Goal: Task Accomplishment & Management: Manage account settings

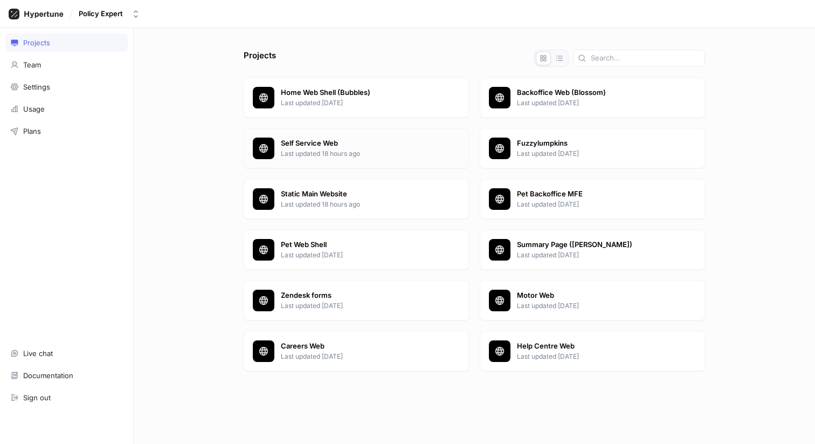
click at [340, 146] on p "Self Service Web" at bounding box center [370, 143] width 179 height 11
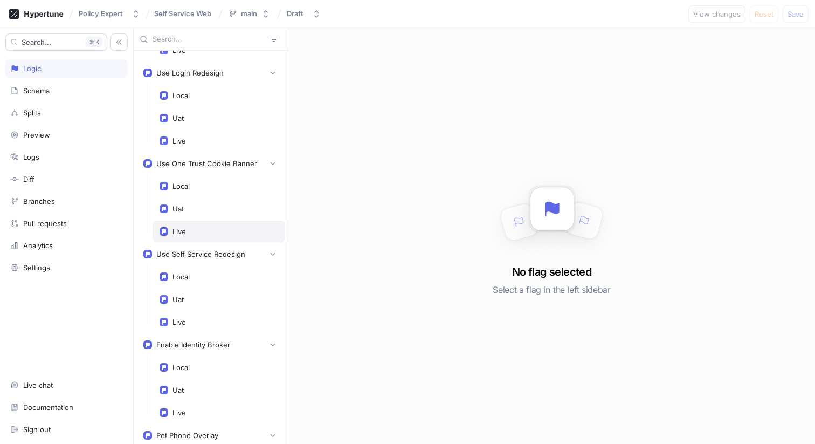
scroll to position [89, 0]
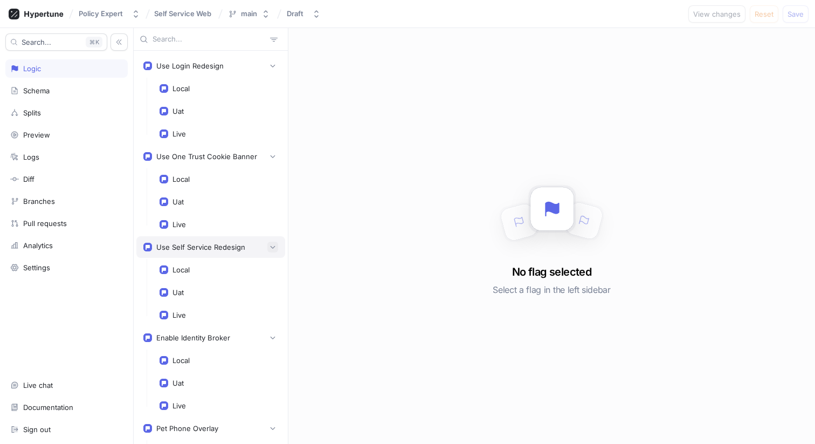
click at [268, 246] on button "button" at bounding box center [272, 246] width 11 height 11
click at [275, 246] on icon "button" at bounding box center [272, 247] width 6 height 6
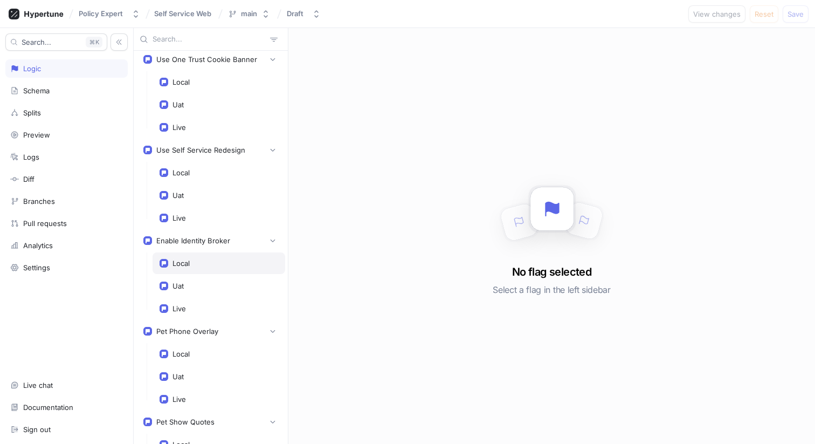
scroll to position [166, 0]
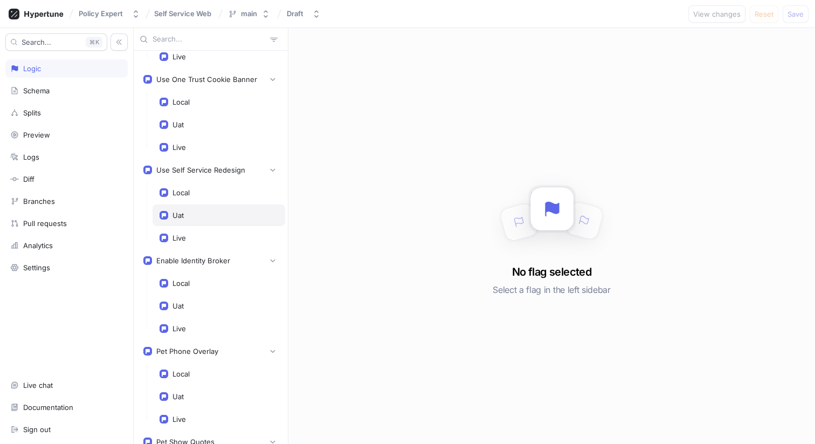
click at [215, 211] on div "Uat" at bounding box center [219, 215] width 119 height 9
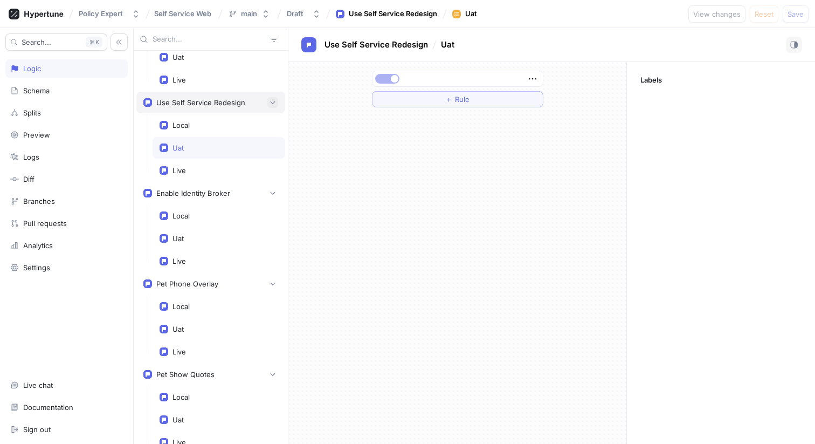
scroll to position [213, 0]
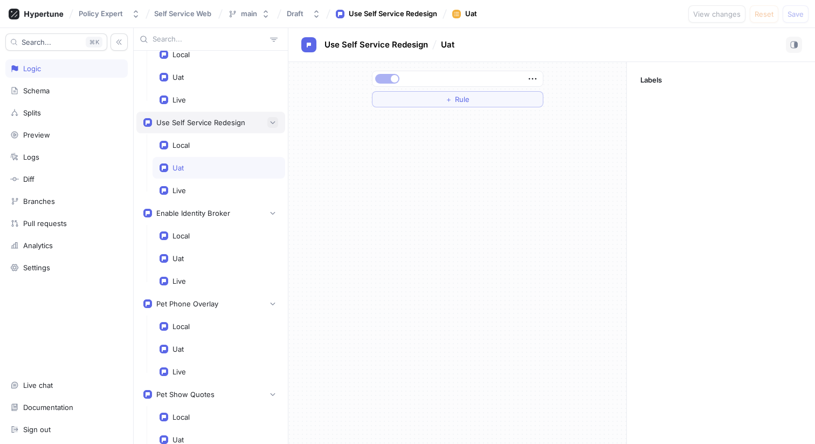
click at [270, 124] on icon "button" at bounding box center [272, 122] width 6 height 6
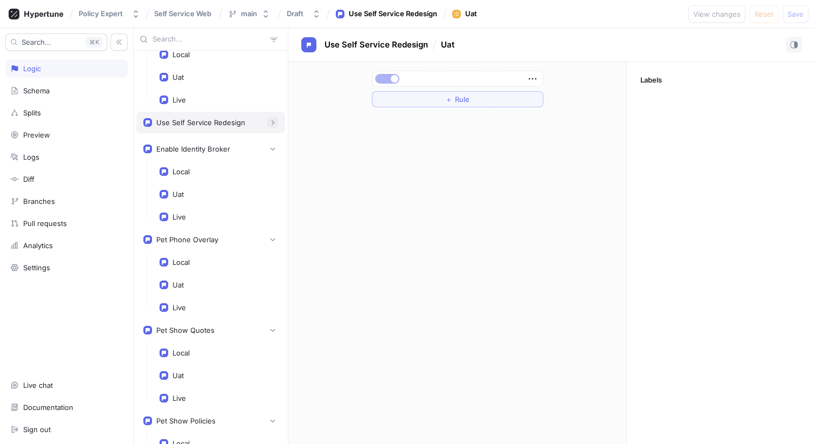
click at [273, 124] on icon "button" at bounding box center [272, 122] width 7 height 7
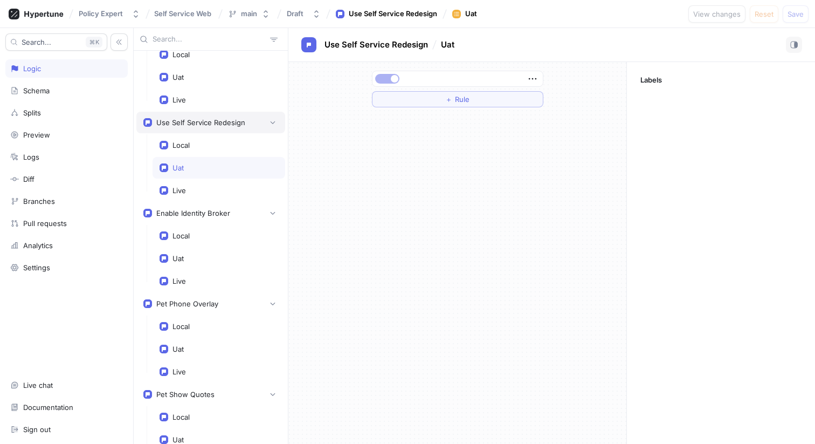
click at [215, 123] on div "Use Self Service Redesign" at bounding box center [200, 122] width 89 height 9
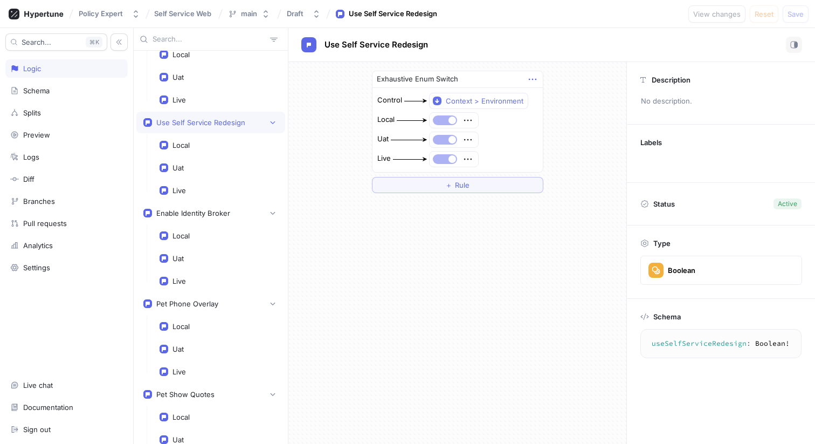
click at [534, 81] on icon "button" at bounding box center [533, 79] width 12 height 12
click at [533, 78] on icon "button" at bounding box center [533, 79] width 12 height 12
click at [210, 122] on div "Use Self Service Redesign" at bounding box center [200, 122] width 89 height 9
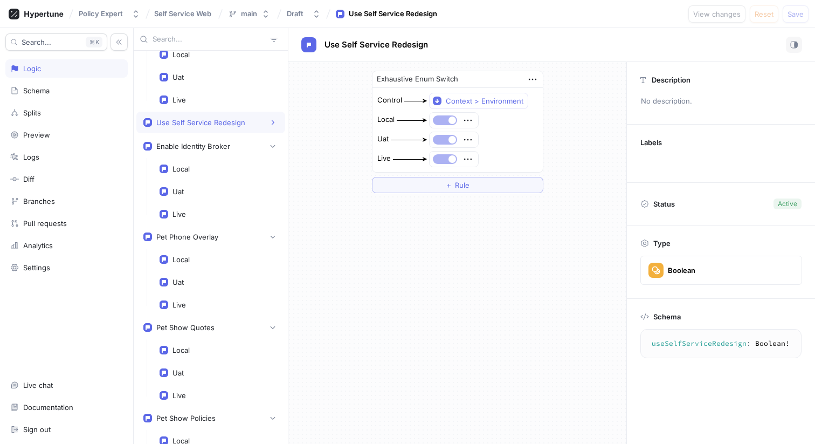
click at [210, 122] on div "Use Self Service Redesign" at bounding box center [200, 122] width 89 height 9
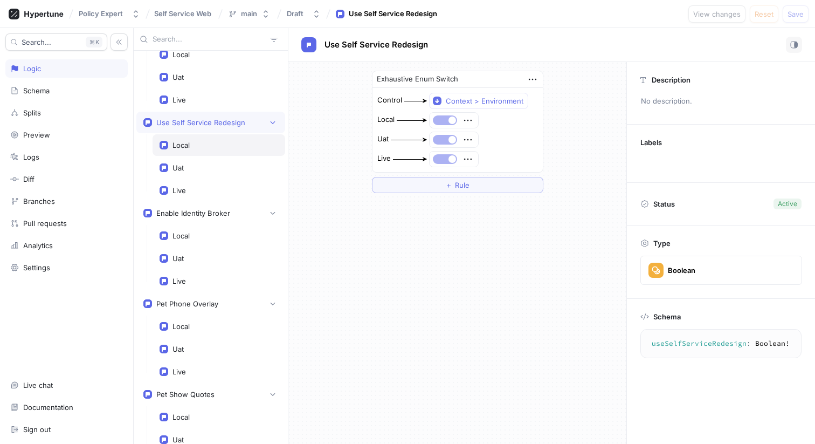
click at [186, 147] on div "Local" at bounding box center [180, 145] width 17 height 9
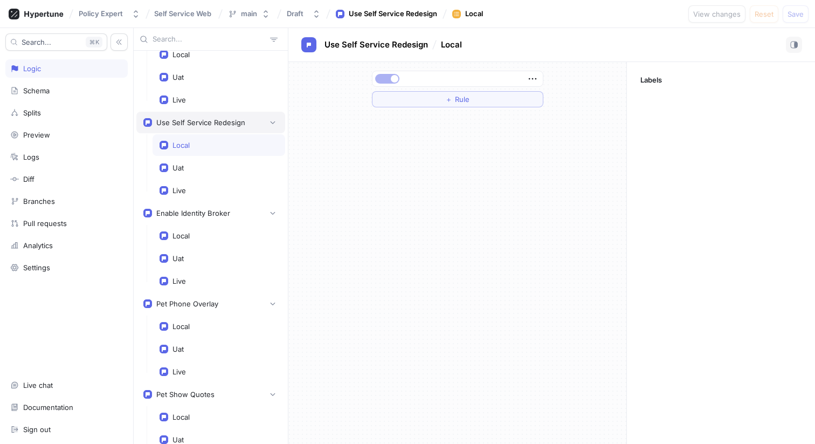
click at [219, 124] on div "Use Self Service Redesign" at bounding box center [200, 122] width 89 height 9
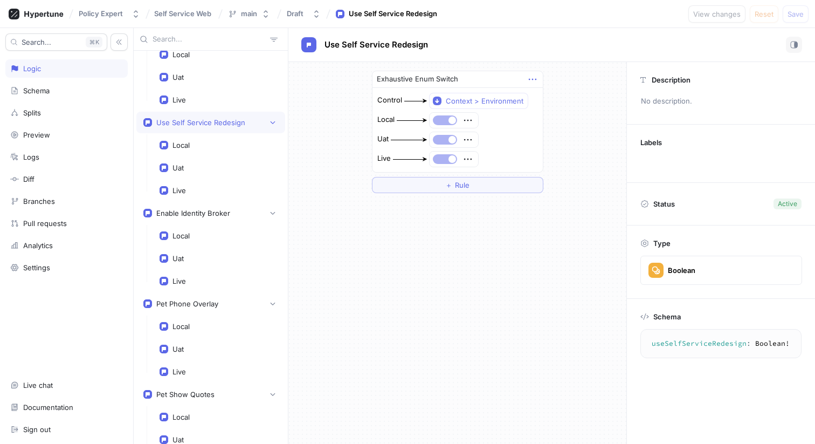
click at [531, 79] on icon "button" at bounding box center [533, 79] width 12 height 12
click at [517, 65] on div "Exhaustive Enum Switch Control Context > Environment Local Uat Live ＋ Rule" at bounding box center [457, 132] width 189 height 140
click at [273, 121] on icon "button" at bounding box center [272, 122] width 6 height 6
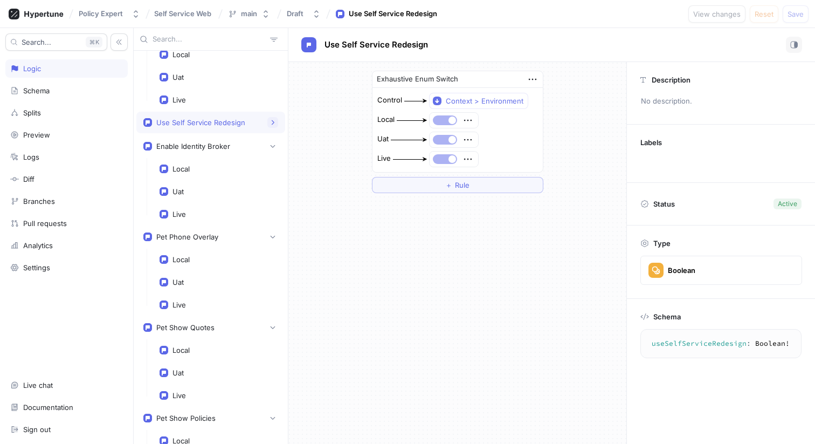
click at [273, 121] on icon "button" at bounding box center [272, 122] width 6 height 6
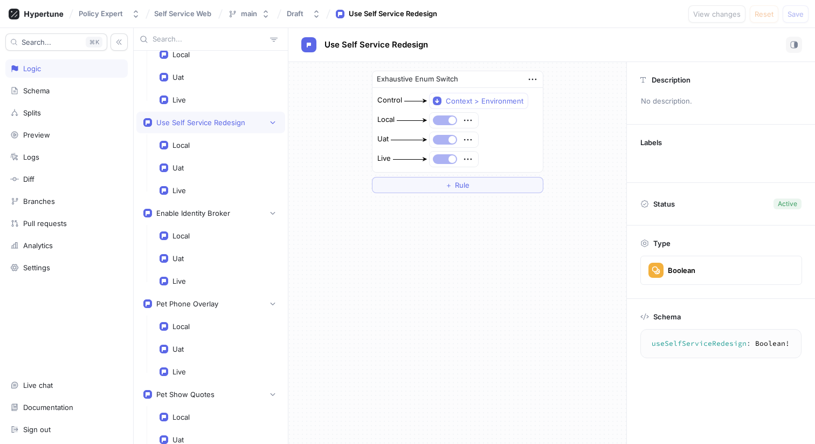
click at [148, 125] on rect at bounding box center [147, 122] width 9 height 9
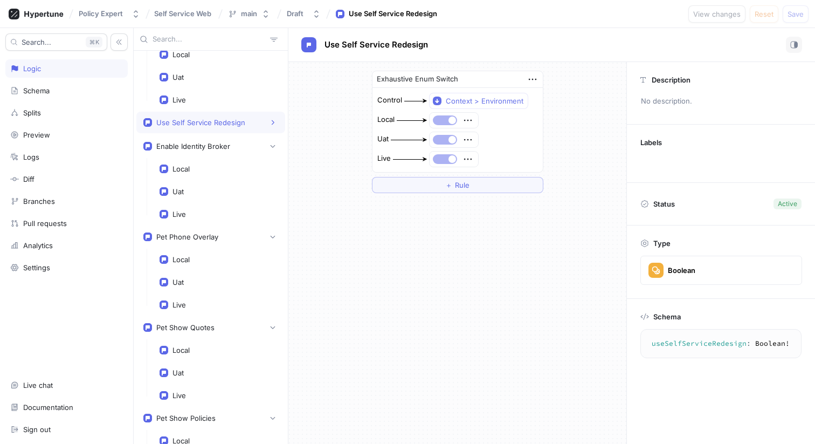
click at [149, 121] on rect at bounding box center [148, 121] width 4 height 3
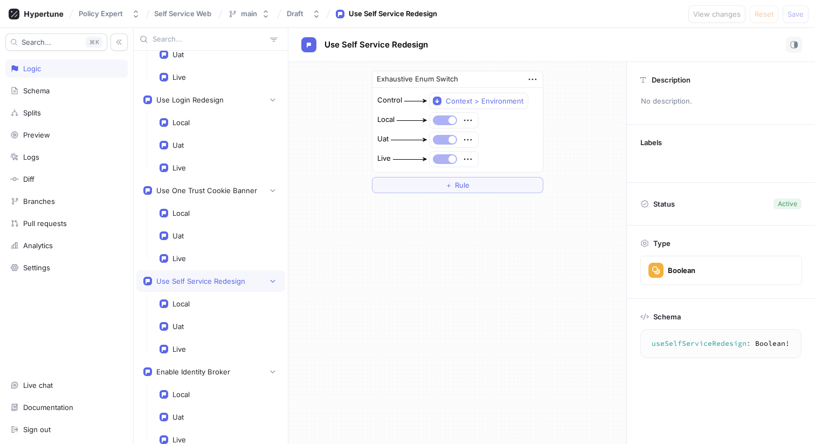
scroll to position [51, 0]
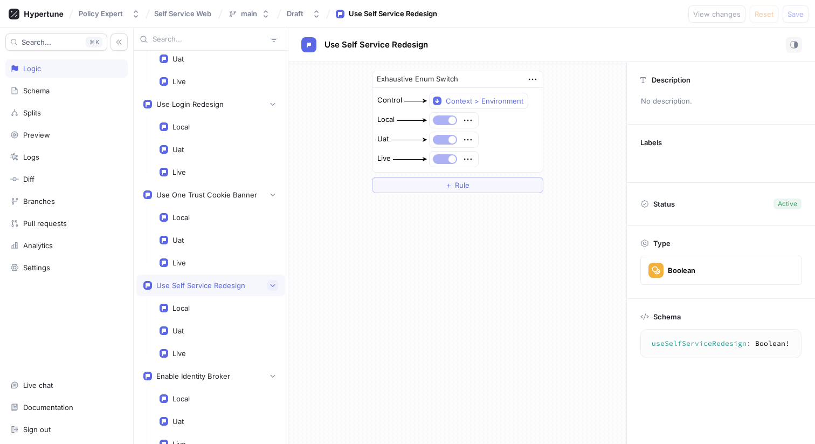
click at [274, 287] on icon "button" at bounding box center [272, 285] width 6 height 6
click at [273, 287] on icon "button" at bounding box center [272, 285] width 6 height 6
click at [529, 82] on icon "button" at bounding box center [533, 79] width 12 height 12
click at [534, 81] on icon "button" at bounding box center [533, 79] width 12 height 12
click at [534, 78] on icon "button" at bounding box center [533, 79] width 12 height 12
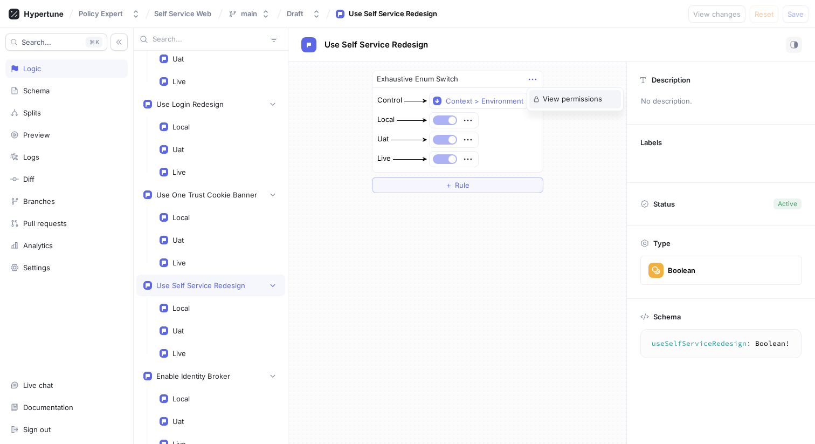
click at [540, 95] on div "View permissions" at bounding box center [575, 99] width 92 height 18
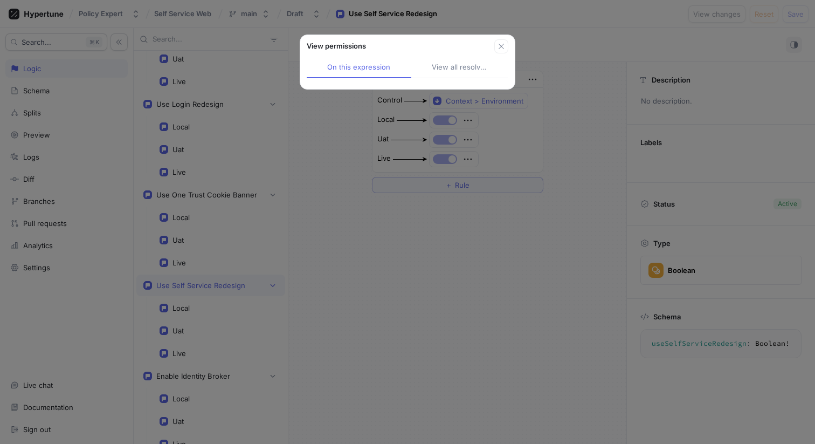
click at [505, 56] on div "On this expression View all resolved Team" at bounding box center [407, 71] width 215 height 36
click at [503, 51] on button "button" at bounding box center [501, 46] width 14 height 14
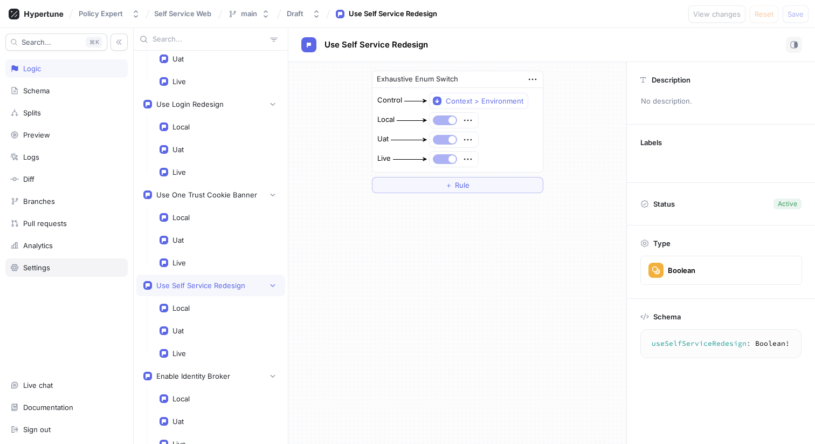
click at [58, 275] on div "Settings" at bounding box center [66, 267] width 122 height 18
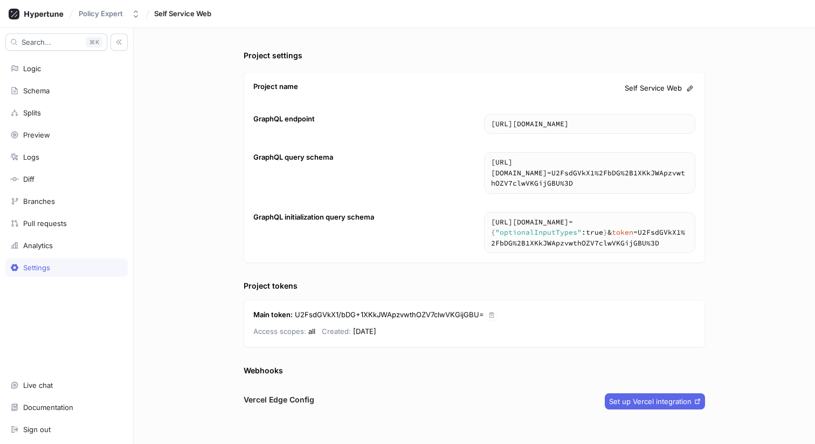
scroll to position [9, 0]
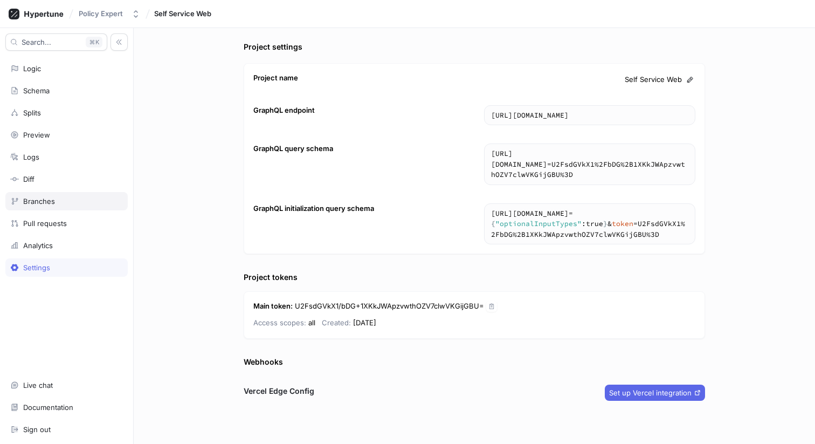
click at [61, 202] on div "Branches" at bounding box center [66, 201] width 113 height 9
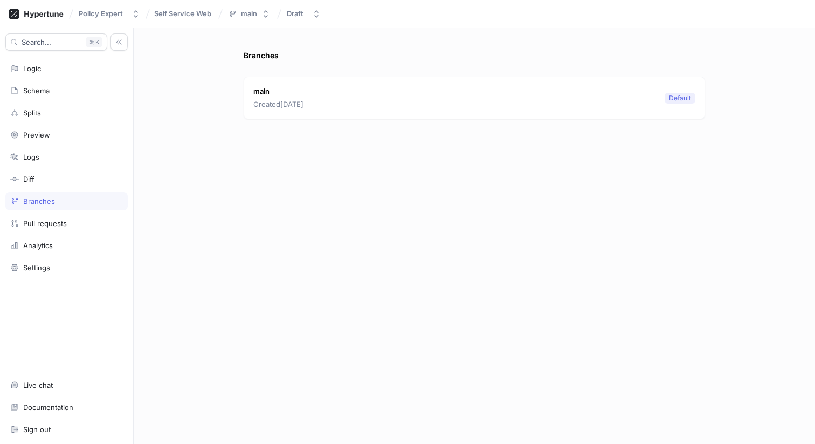
click at [294, 100] on p "Created [DATE]" at bounding box center [278, 104] width 50 height 11
click at [67, 71] on div "Logic" at bounding box center [66, 68] width 113 height 9
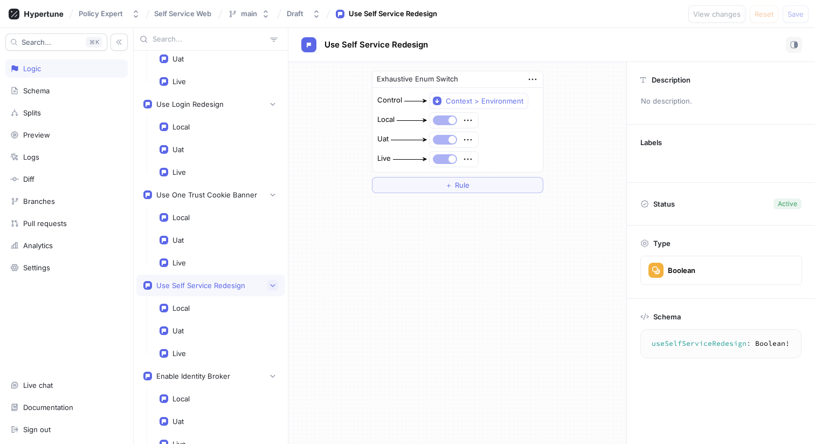
click at [276, 289] on button "button" at bounding box center [272, 285] width 11 height 11
click at [195, 289] on div "Use Self Service Redesign" at bounding box center [210, 285] width 135 height 11
click at [157, 287] on div "Use Self Service Redesign" at bounding box center [200, 285] width 89 height 9
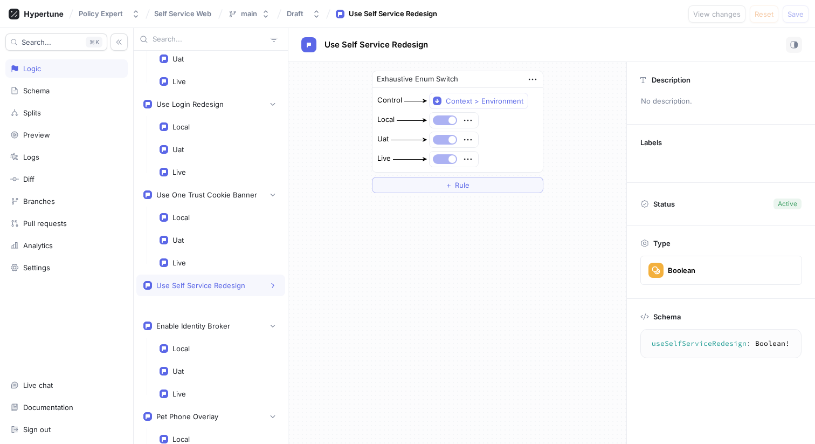
click at [149, 287] on rect at bounding box center [147, 285] width 9 height 9
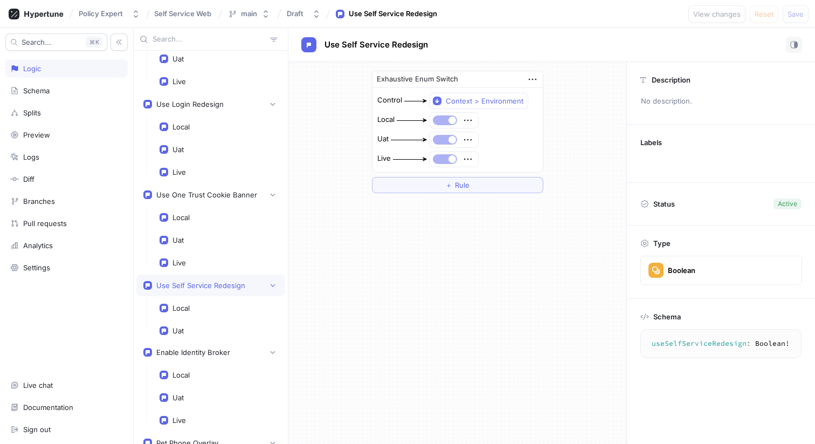
click at [149, 287] on rect at bounding box center [147, 285] width 9 height 9
click at [649, 140] on p "Labels" at bounding box center [651, 142] width 22 height 9
click at [674, 77] on p "Description" at bounding box center [671, 79] width 39 height 9
click at [275, 288] on icon "button" at bounding box center [272, 285] width 6 height 6
click at [213, 309] on div "Local" at bounding box center [219, 307] width 119 height 9
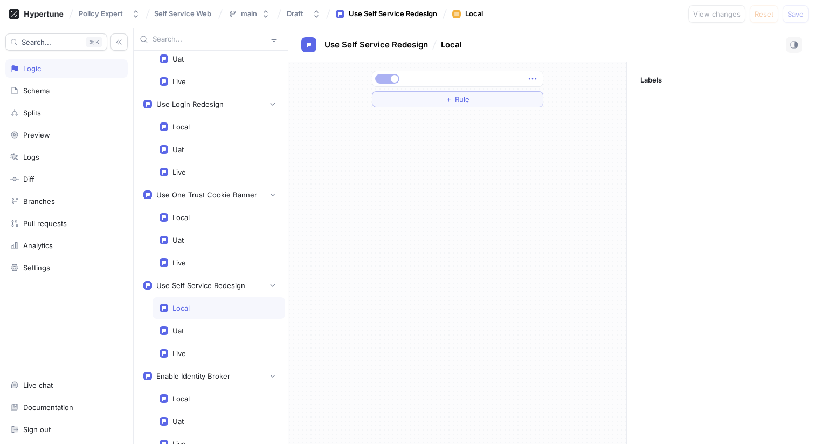
click at [528, 80] on icon "button" at bounding box center [533, 79] width 12 height 12
click at [215, 280] on div "Use New Claims Local Uat Live Use Login Redesign Local Uat Live Use One Trust C…" at bounding box center [474, 236] width 681 height 416
click at [245, 282] on div "Use Self Service Redesign" at bounding box center [210, 285] width 135 height 11
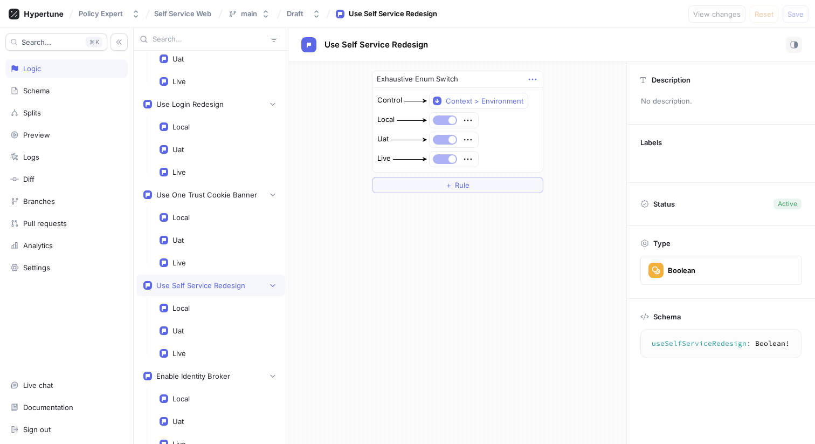
click at [533, 79] on icon "button" at bounding box center [533, 79] width 12 height 12
click at [570, 71] on div "Exhaustive Enum Switch Control Context > Environment Local Uat Live ＋ Rule" at bounding box center [457, 132] width 338 height 140
click at [532, 81] on icon "button" at bounding box center [533, 79] width 12 height 12
click at [520, 67] on div "Exhaustive Enum Switch Control Context > Environment Local Uat Live ＋ Rule" at bounding box center [457, 132] width 189 height 140
drag, startPoint x: 353, startPoint y: 71, endPoint x: 599, endPoint y: 208, distance: 281.3
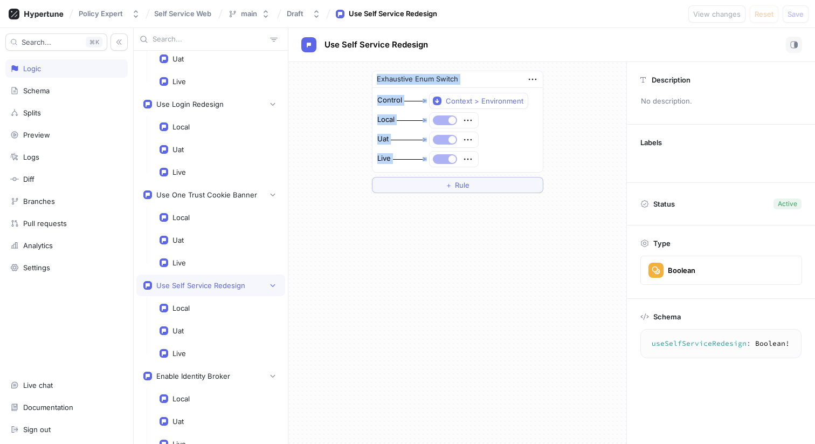
click at [604, 209] on div "Exhaustive Enum Switch Control Context > Environment Local Uat Live ＋ Rule" at bounding box center [457, 253] width 338 height 382
click at [599, 208] on div "Exhaustive Enum Switch Control Context > Environment Local Uat Live ＋ Rule" at bounding box center [457, 253] width 338 height 382
click at [534, 81] on icon "button" at bounding box center [533, 79] width 12 height 12
click at [535, 80] on icon "button" at bounding box center [532, 80] width 8 height 2
click at [342, 86] on div "Exhaustive Enum Switch Control Context > Environment Local Uat Live ＋ Rule" at bounding box center [457, 132] width 338 height 140
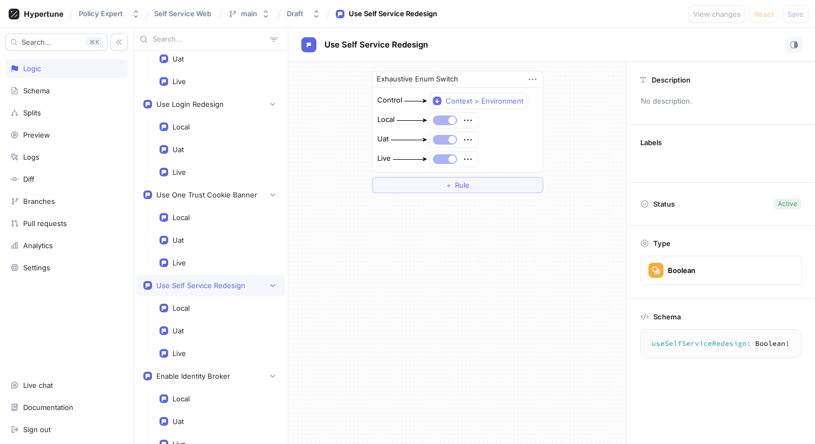
click at [532, 76] on icon "button" at bounding box center [533, 79] width 12 height 12
click at [562, 79] on div "Exhaustive Enum Switch Control Context > Environment Local Uat Live ＋ Rule" at bounding box center [457, 132] width 338 height 140
click at [530, 74] on icon "button" at bounding box center [533, 79] width 12 height 12
click at [337, 82] on div "Exhaustive Enum Switch Control Context > Environment Local Uat Live ＋ Rule" at bounding box center [457, 132] width 338 height 140
drag, startPoint x: 330, startPoint y: 73, endPoint x: 595, endPoint y: 179, distance: 285.8
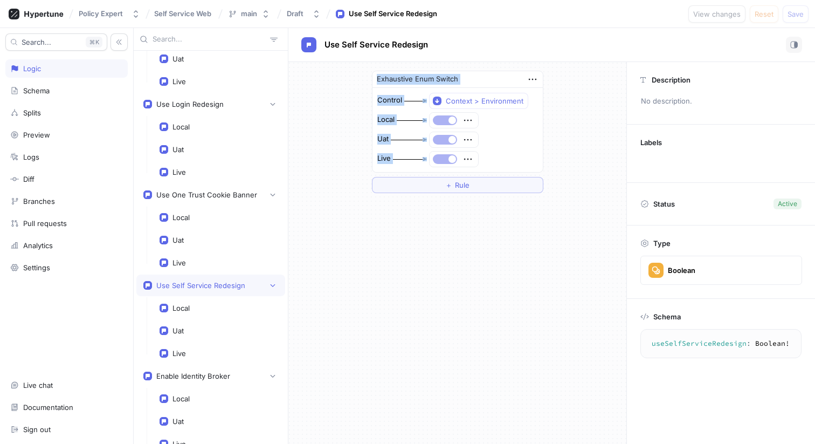
click at [596, 179] on div "Exhaustive Enum Switch Control Context > Environment Local Uat Live ＋ Rule" at bounding box center [457, 132] width 338 height 140
click at [595, 179] on div "Exhaustive Enum Switch Control Context > Environment Local Uat Live ＋ Rule" at bounding box center [457, 132] width 338 height 140
drag, startPoint x: 595, startPoint y: 179, endPoint x: 340, endPoint y: 83, distance: 272.6
click at [340, 83] on div "Exhaustive Enum Switch Control Context > Environment Local Uat Live ＋ Rule" at bounding box center [457, 132] width 338 height 140
click at [341, 85] on div "Exhaustive Enum Switch Control Context > Environment Local Uat Live ＋ Rule" at bounding box center [457, 132] width 338 height 140
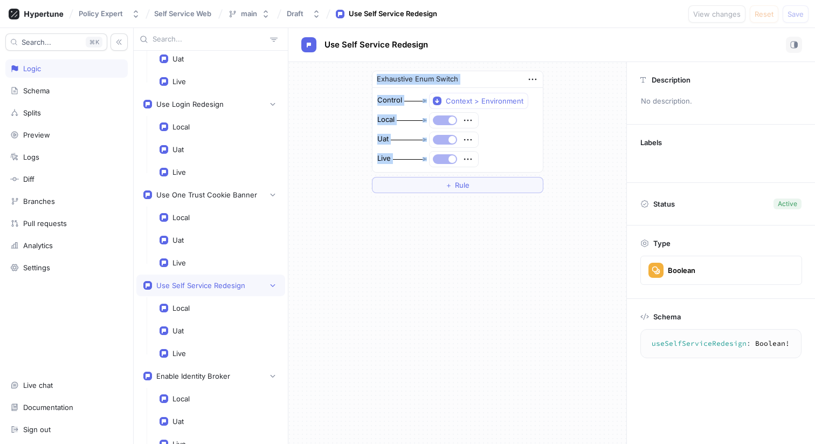
drag, startPoint x: 360, startPoint y: 80, endPoint x: 579, endPoint y: 170, distance: 236.8
click at [579, 170] on div "Exhaustive Enum Switch Control Context > Environment Local Uat Live ＋ Rule" at bounding box center [457, 132] width 338 height 140
click at [578, 170] on div "Exhaustive Enum Switch Control Context > Environment Local Uat Live ＋ Rule" at bounding box center [457, 132] width 338 height 140
click at [547, 160] on div "Exhaustive Enum Switch Control Context > Environment Local Uat Live ＋ Rule" at bounding box center [457, 132] width 189 height 140
click at [536, 80] on icon "button" at bounding box center [533, 79] width 12 height 12
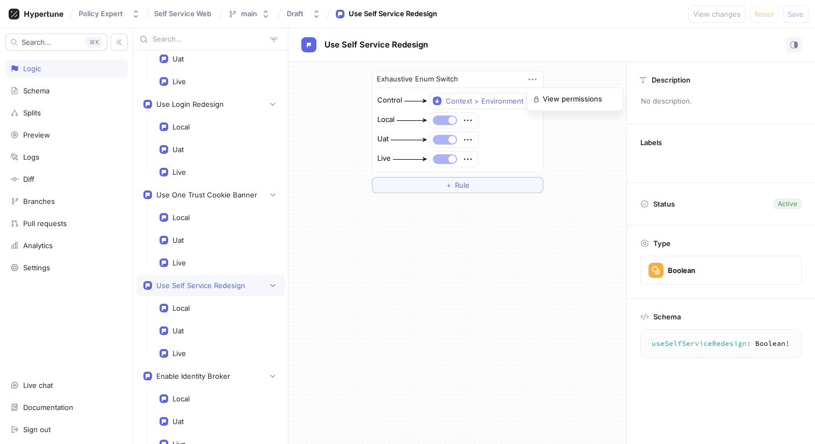
click at [522, 80] on div "Exhaustive Enum Switch" at bounding box center [457, 79] width 170 height 17
click at [533, 79] on icon "button" at bounding box center [532, 80] width 8 height 2
click at [554, 77] on div "Exhaustive Enum Switch Control Context > Environment Local Uat Live ＋ Rule" at bounding box center [457, 132] width 338 height 140
click at [468, 120] on icon "button" at bounding box center [468, 120] width 12 height 12
click at [503, 123] on div "Local" at bounding box center [458, 120] width 162 height 17
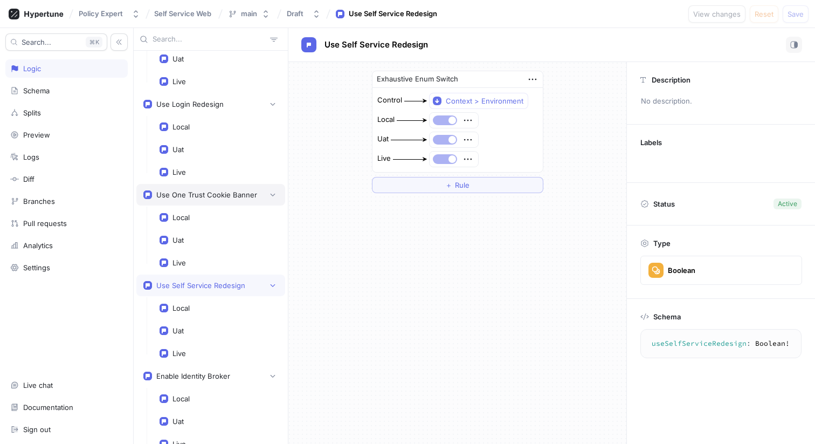
click at [215, 195] on div "Use One Trust Cookie Banner" at bounding box center [206, 194] width 101 height 9
click at [208, 287] on div "Use Self Service Redesign" at bounding box center [200, 285] width 89 height 9
type textarea "useSelfServiceRedesign: Boolean!"
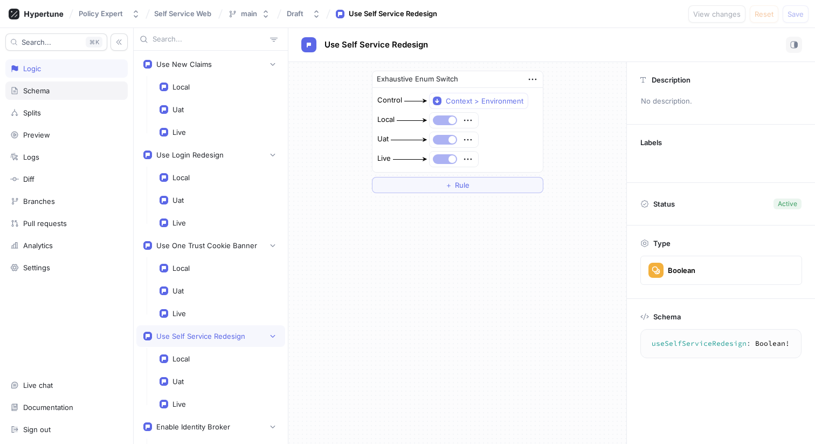
click at [64, 89] on div "Schema" at bounding box center [66, 90] width 113 height 9
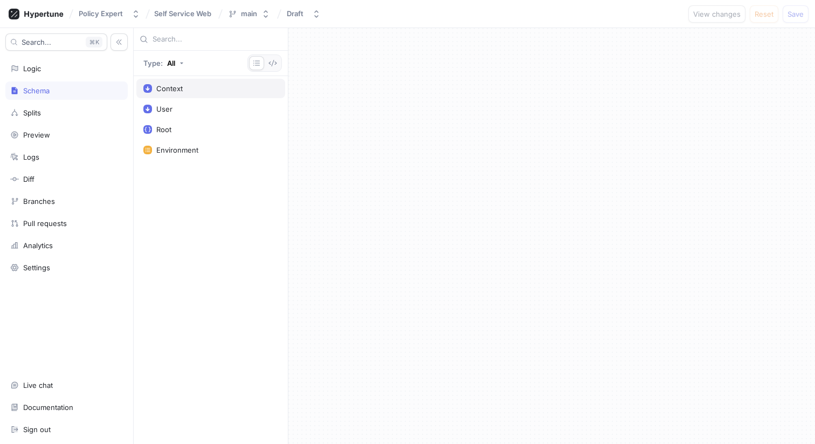
click at [202, 93] on div "Context" at bounding box center [210, 88] width 149 height 19
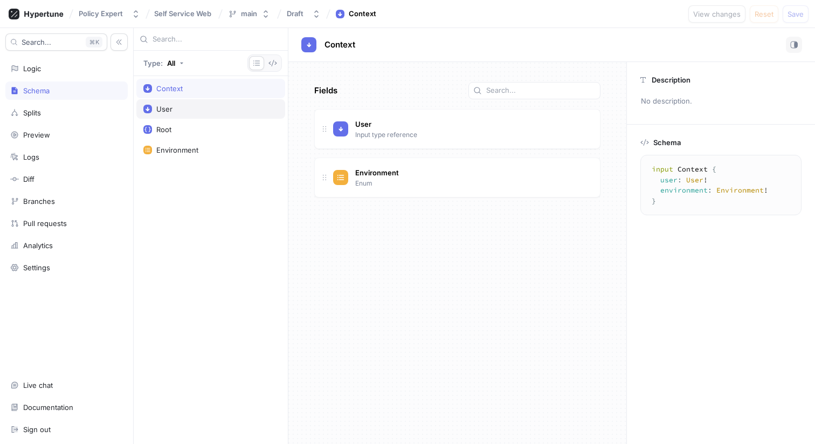
click at [191, 114] on div "User" at bounding box center [210, 108] width 149 height 19
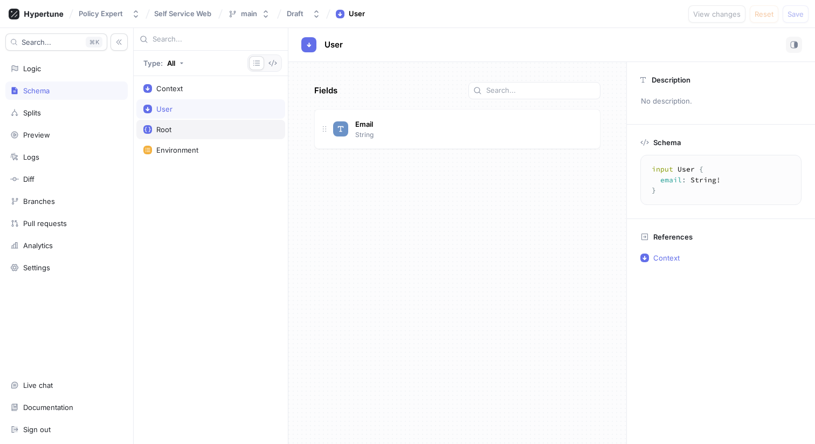
click at [190, 128] on div "Root" at bounding box center [210, 129] width 135 height 9
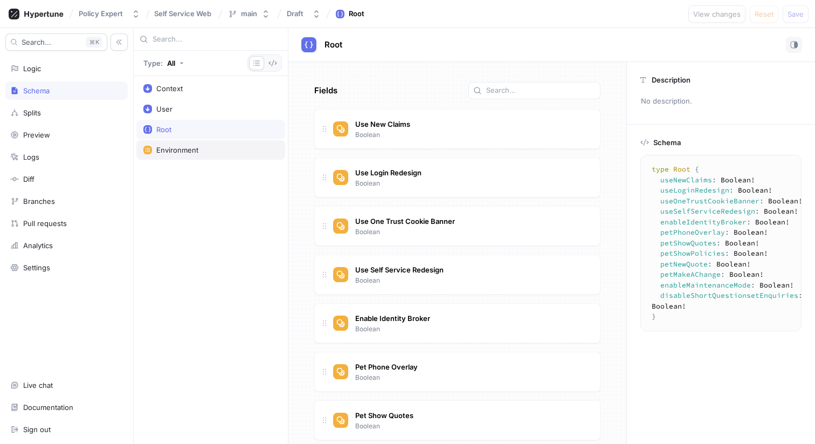
click at [189, 142] on div "Environment" at bounding box center [210, 149] width 149 height 19
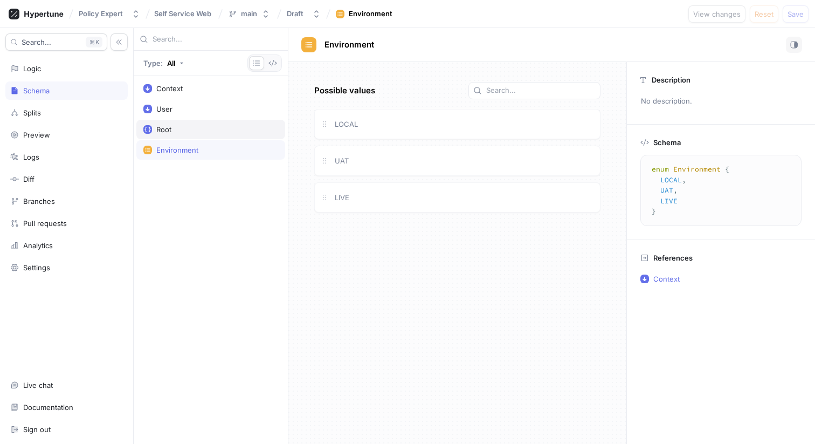
click at [185, 128] on div "Root" at bounding box center [210, 129] width 135 height 9
type textarea "type Root { useNewClaims: Boolean! useLoginRedesign: Boolean! useOneTrustCookie…"
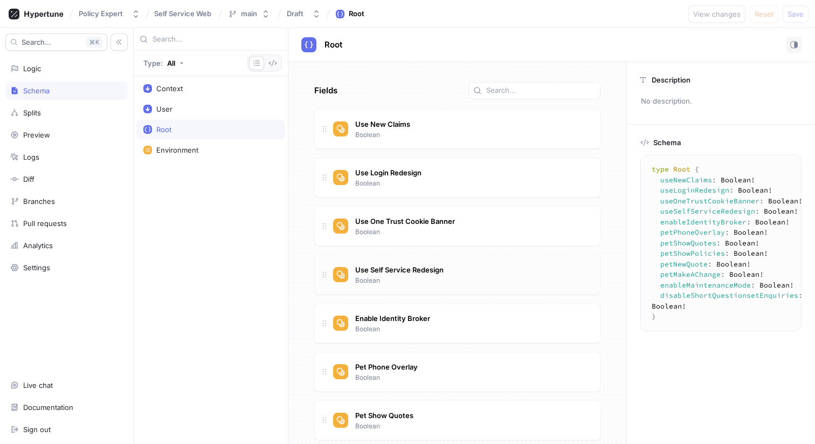
scroll to position [89, 0]
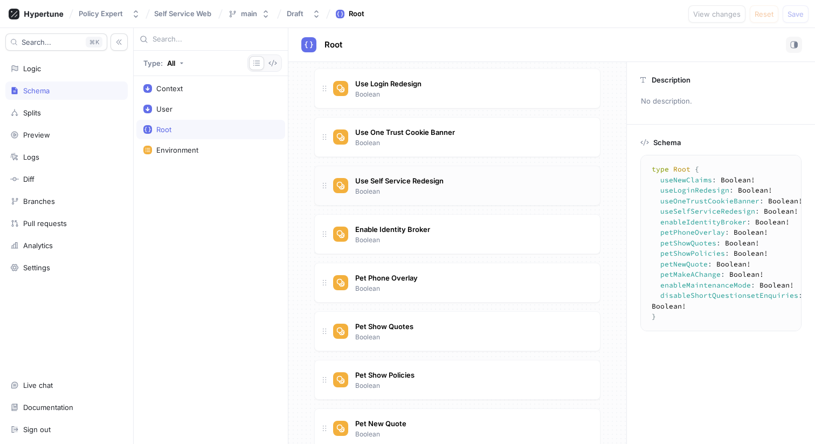
click at [426, 192] on div "Use Self Service Redesign Boolean" at bounding box center [399, 185] width 94 height 23
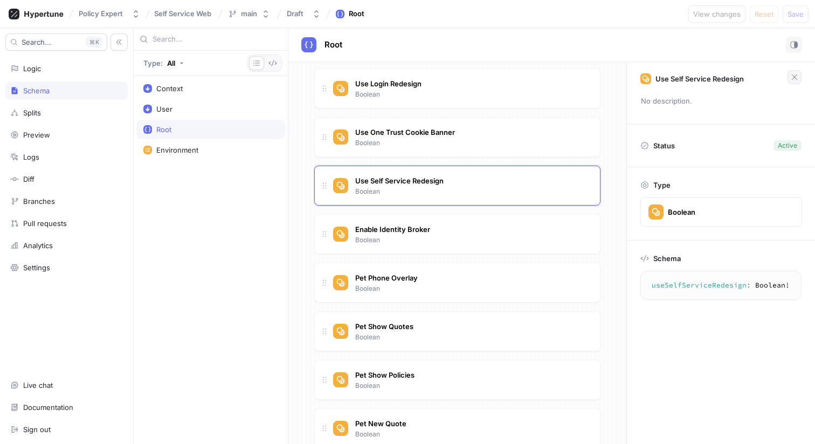
click at [798, 80] on icon "button" at bounding box center [794, 77] width 9 height 9
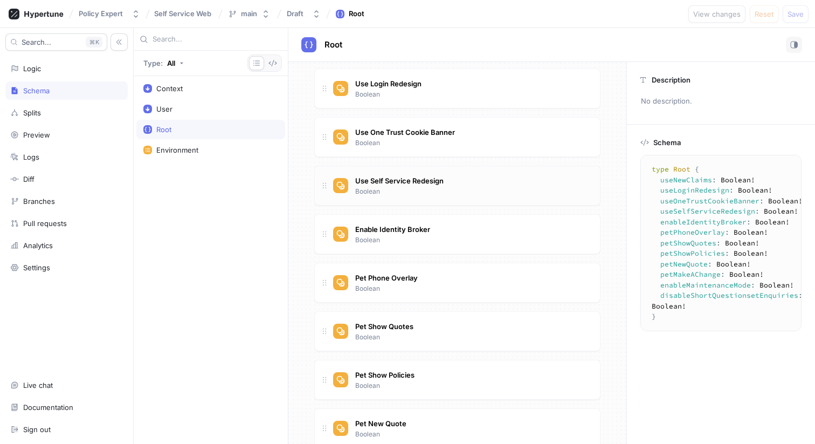
click at [474, 180] on div "Use Self Service Redesign Boolean" at bounding box center [462, 186] width 258 height 22
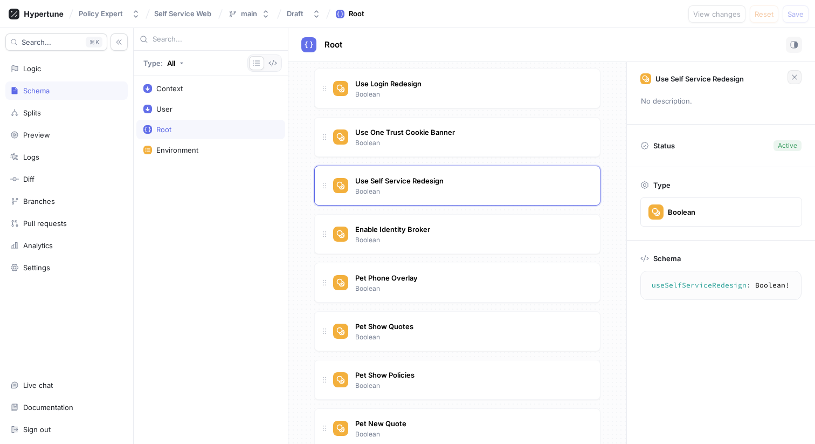
click at [790, 79] on icon "button" at bounding box center [794, 77] width 9 height 9
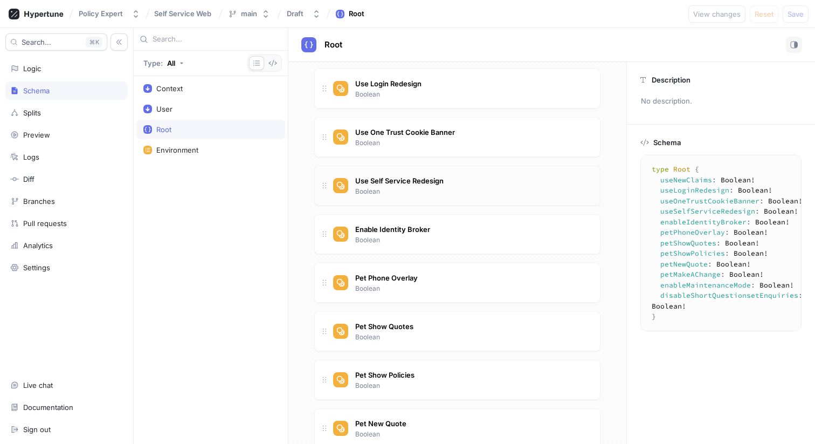
click at [490, 182] on div "Use Self Service Redesign Boolean" at bounding box center [462, 186] width 258 height 22
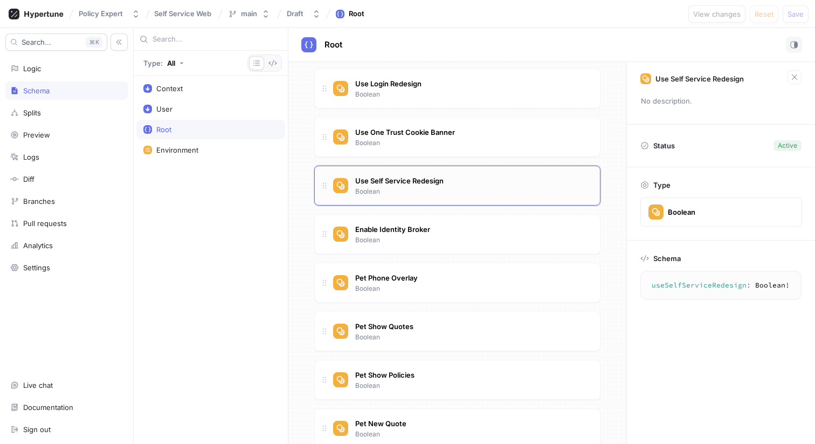
click at [326, 184] on icon at bounding box center [324, 185] width 9 height 9
click at [446, 174] on div "Use Self Service Redesign Boolean" at bounding box center [399, 185] width 94 height 23
click at [45, 108] on div "Splits" at bounding box center [66, 112] width 113 height 9
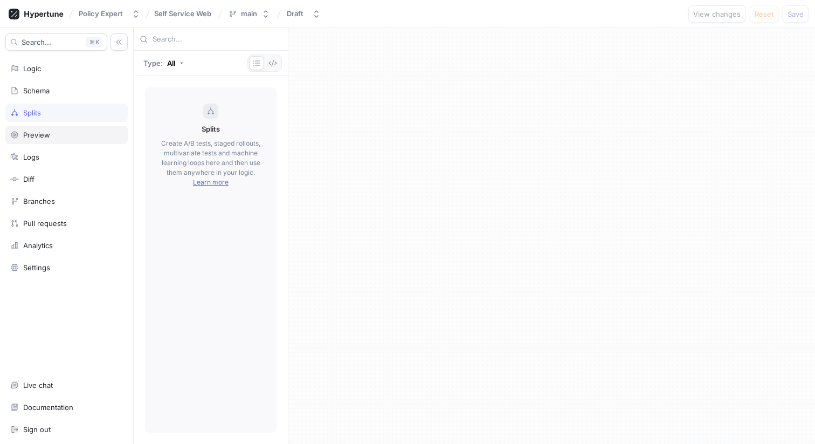
click at [66, 130] on div "Preview" at bounding box center [66, 134] width 113 height 9
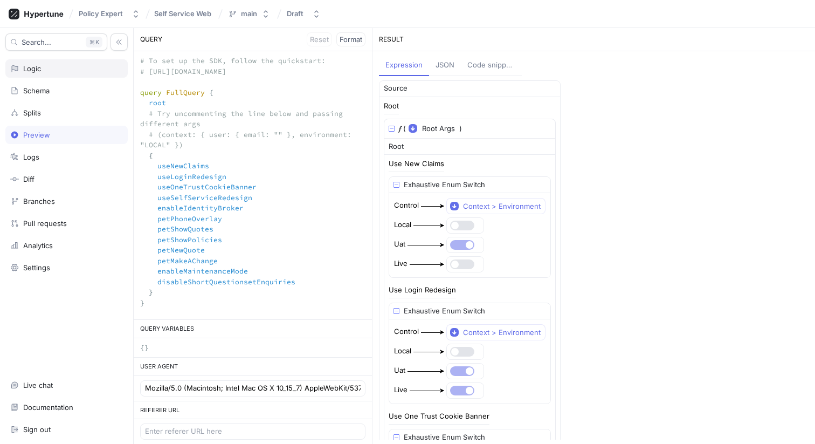
click at [61, 69] on div "Logic" at bounding box center [66, 68] width 113 height 9
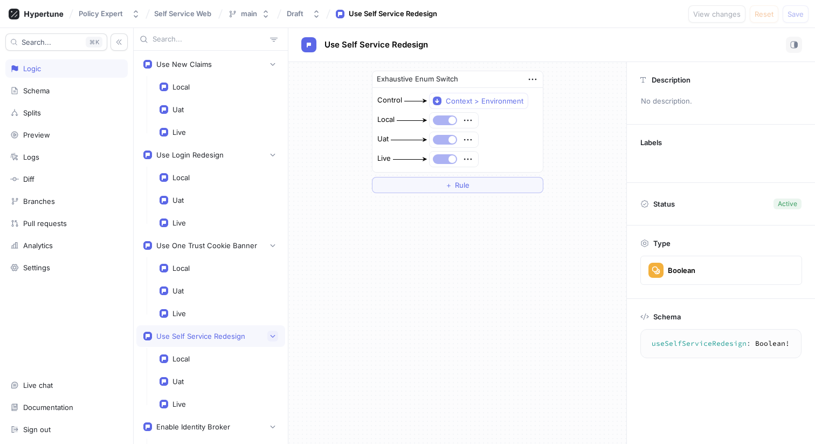
click at [276, 338] on button "button" at bounding box center [272, 335] width 11 height 11
click at [272, 338] on icon "button" at bounding box center [272, 336] width 6 height 6
click at [535, 78] on icon "button" at bounding box center [533, 79] width 12 height 12
click at [534, 78] on icon "button" at bounding box center [533, 79] width 12 height 12
click at [536, 82] on icon "button" at bounding box center [533, 79] width 12 height 12
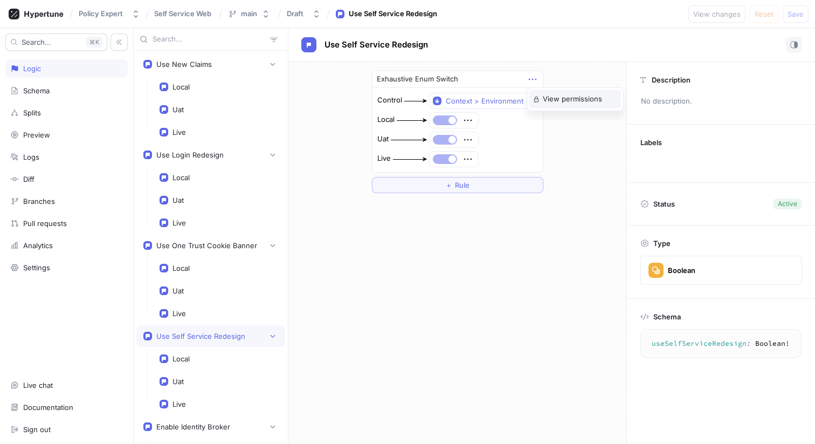
click at [547, 101] on p "View permissions" at bounding box center [572, 99] width 59 height 11
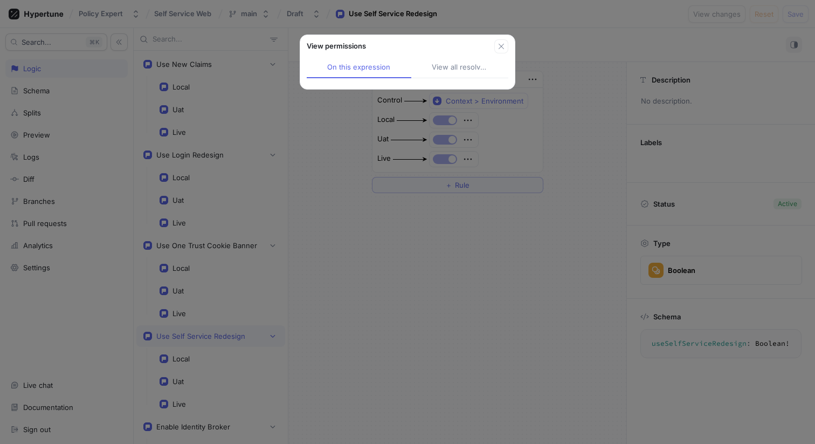
click at [472, 70] on div "View all resolved" at bounding box center [460, 67] width 56 height 11
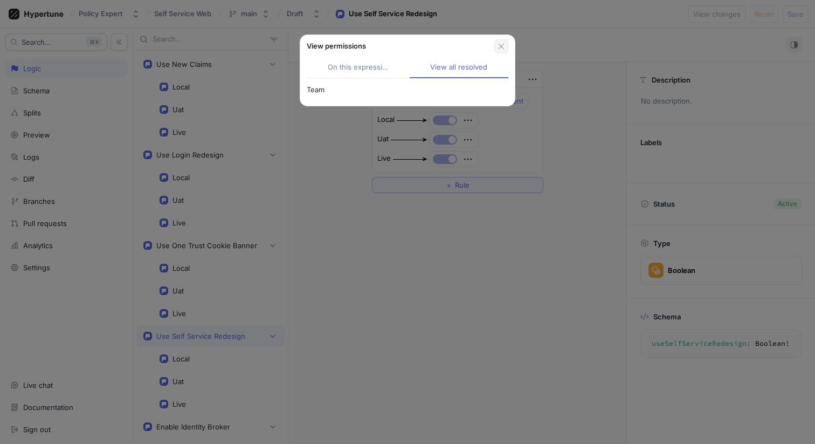
click at [502, 50] on icon "button" at bounding box center [501, 46] width 9 height 9
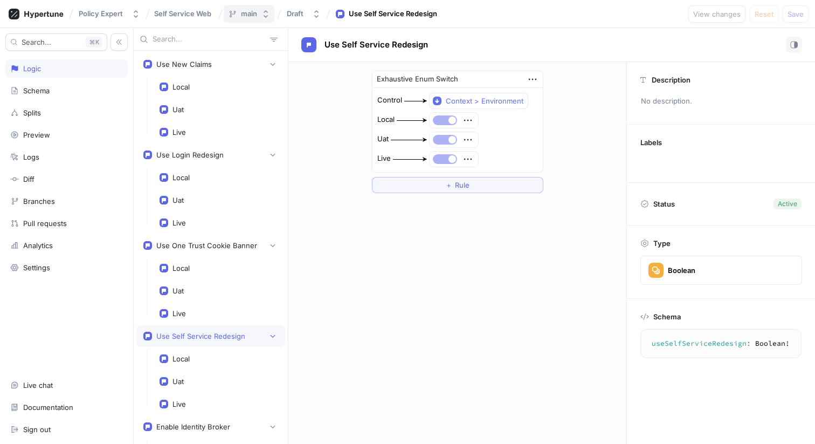
click at [266, 19] on button "main" at bounding box center [249, 14] width 51 height 18
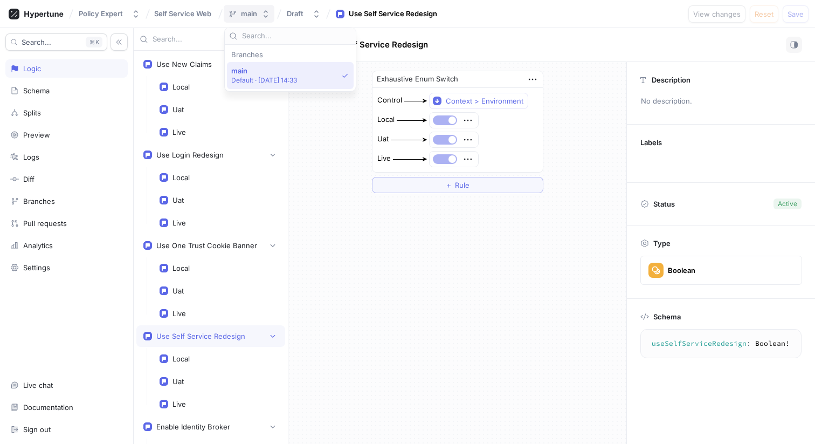
click at [254, 13] on div "main" at bounding box center [249, 13] width 16 height 9
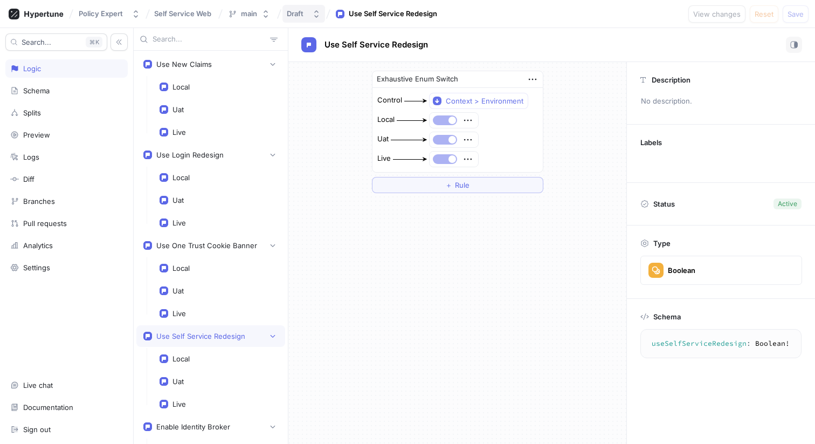
click at [322, 16] on button "Draft" at bounding box center [303, 14] width 43 height 18
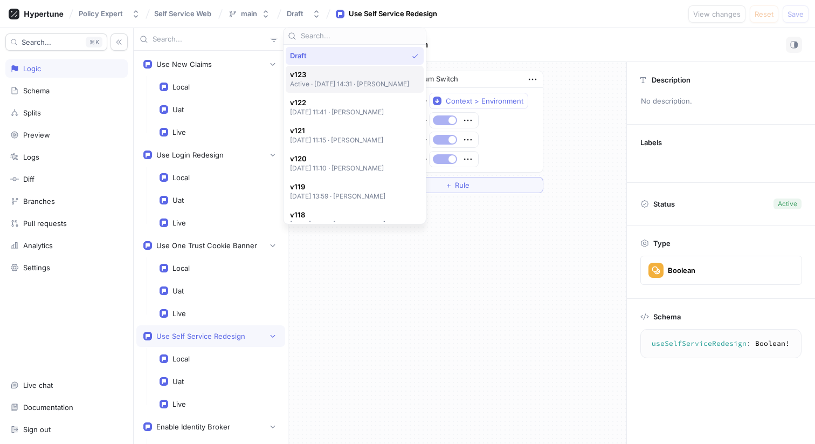
click at [368, 71] on span "v123" at bounding box center [350, 74] width 120 height 9
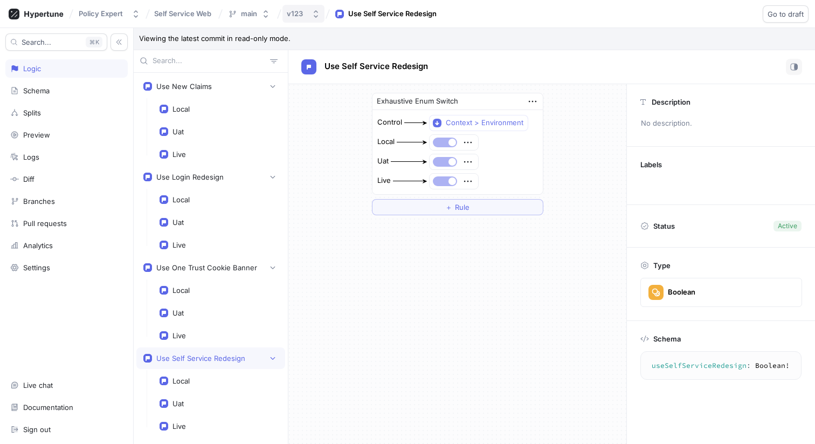
click at [322, 16] on button "v123" at bounding box center [303, 14] width 42 height 18
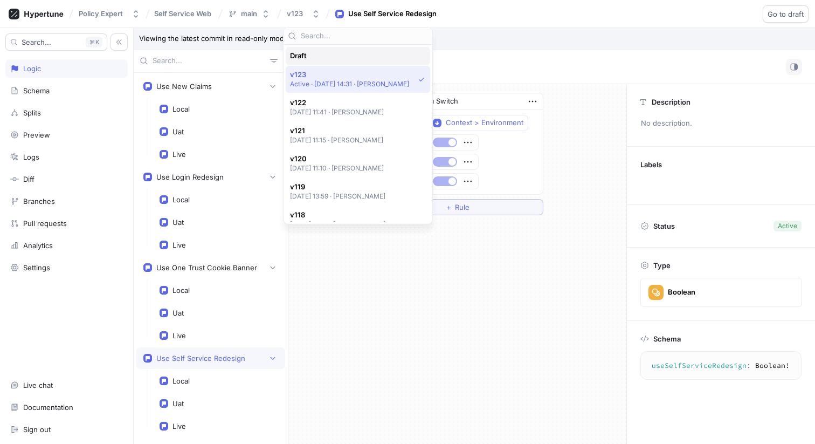
click at [327, 59] on div "Draft" at bounding box center [355, 55] width 130 height 9
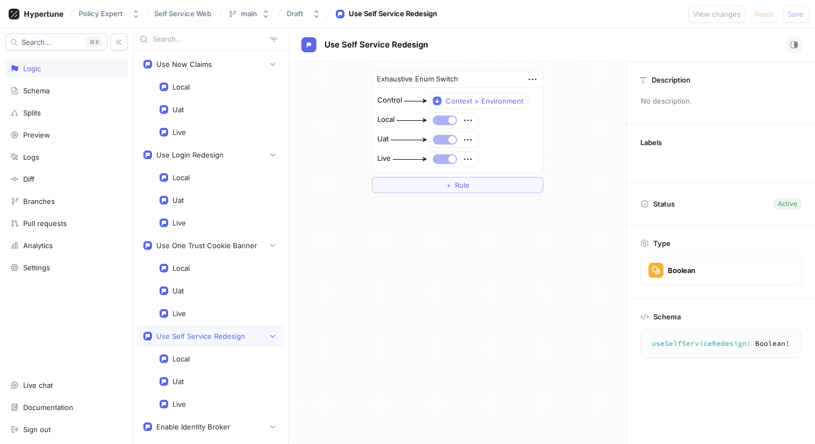
click at [376, 16] on div "Use Self Service Redesign" at bounding box center [393, 14] width 88 height 11
click at [534, 79] on icon "button" at bounding box center [533, 79] width 12 height 12
click at [557, 78] on div "Exhaustive Enum Switch Control Context > Environment Local Uat Live ＋ Rule" at bounding box center [457, 132] width 338 height 140
click at [54, 268] on div "Settings" at bounding box center [66, 267] width 113 height 9
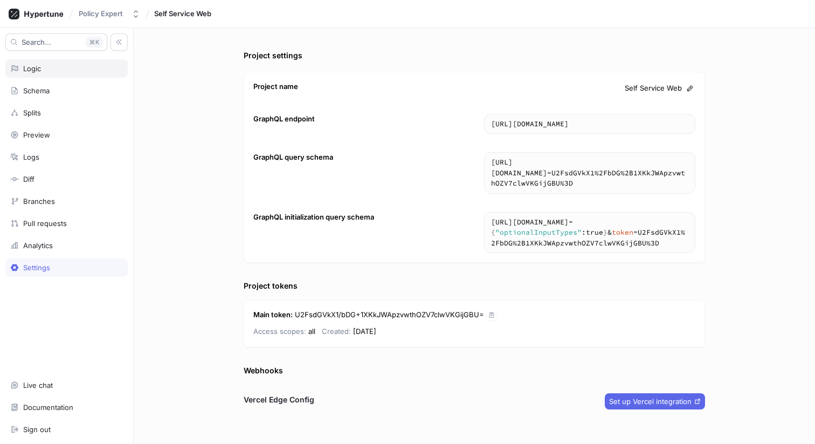
click at [61, 68] on div "Logic" at bounding box center [66, 68] width 113 height 9
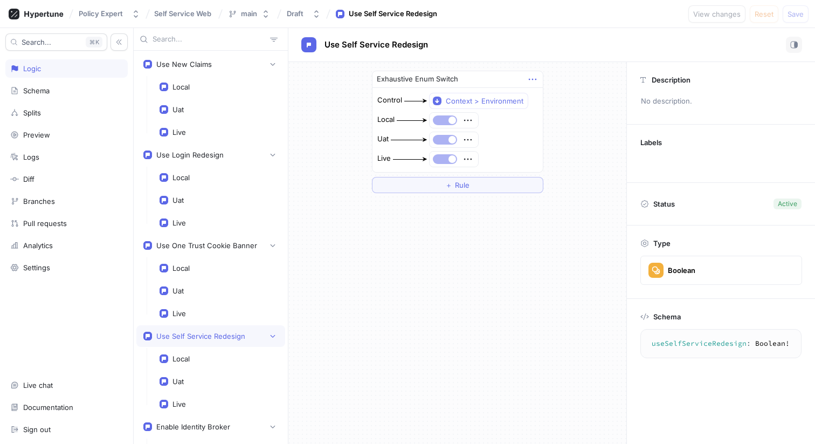
click at [534, 79] on icon "button" at bounding box center [533, 79] width 12 height 12
click at [550, 81] on div "Exhaustive Enum Switch Control Context > Environment Local Uat Live ＋ Rule" at bounding box center [457, 132] width 189 height 140
click at [530, 78] on icon "button" at bounding box center [533, 79] width 12 height 12
click at [520, 77] on div "Exhaustive Enum Switch" at bounding box center [457, 79] width 170 height 17
click at [398, 80] on div "Exhaustive Enum Switch" at bounding box center [417, 79] width 81 height 11
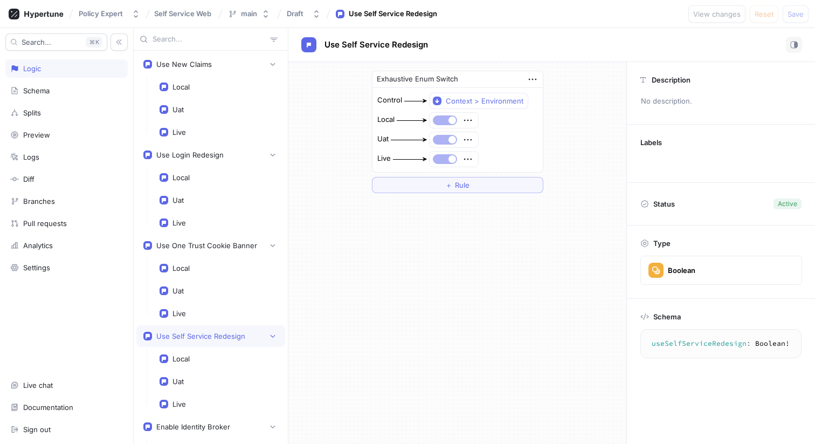
click at [305, 43] on rect at bounding box center [309, 44] width 9 height 9
click at [794, 46] on rect "button" at bounding box center [794, 44] width 1 height 5
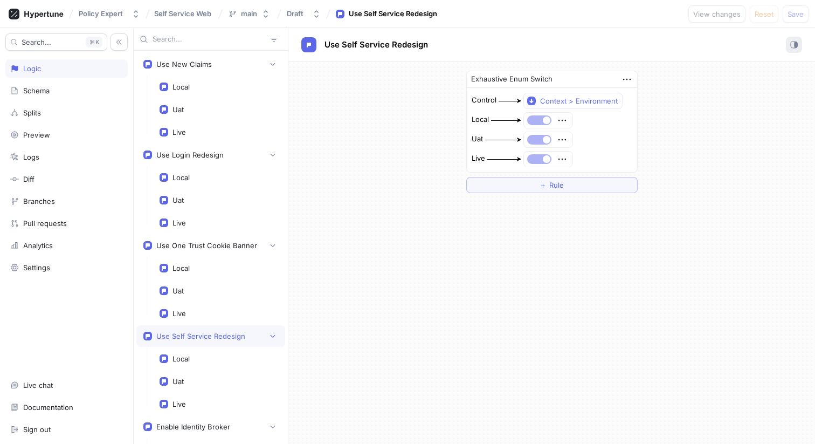
click at [794, 44] on rect "button" at bounding box center [794, 44] width 1 height 5
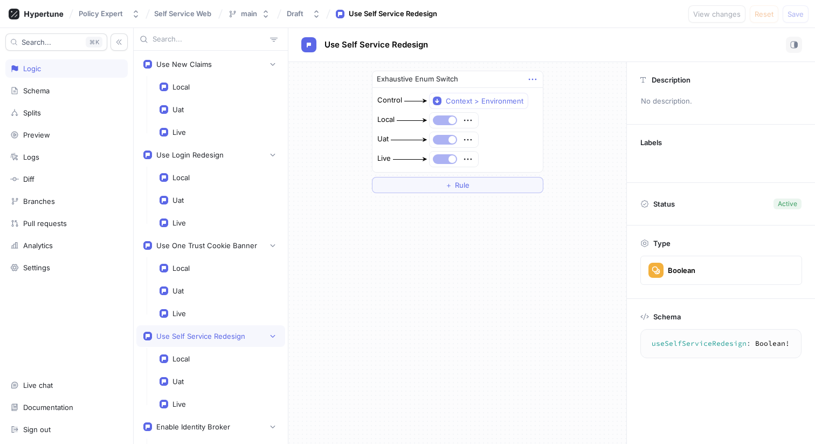
click at [530, 80] on icon "button" at bounding box center [533, 79] width 12 height 12
click at [482, 62] on div "Exhaustive Enum Switch Control Context > Environment Local Uat Live ＋ Rule" at bounding box center [457, 132] width 189 height 140
click at [533, 78] on icon "button" at bounding box center [533, 79] width 12 height 12
click at [414, 231] on div "Exhaustive Enum Switch Control Context > Environment Local Uat Live ＋ Rule" at bounding box center [457, 253] width 338 height 382
click at [534, 80] on icon "button" at bounding box center [533, 79] width 12 height 12
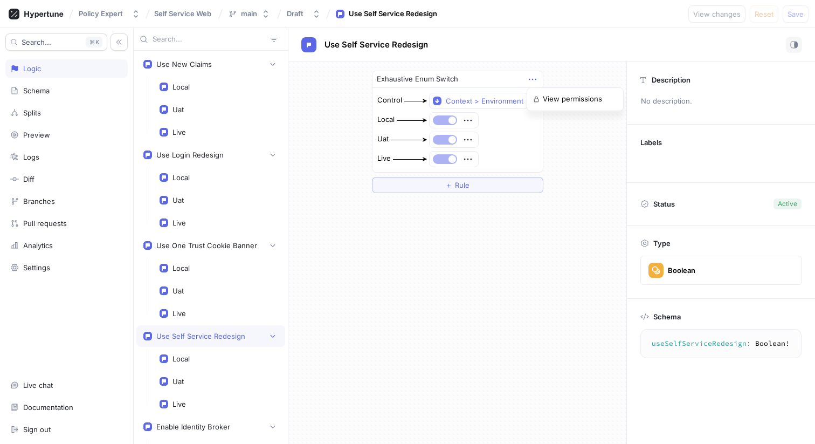
click at [275, 338] on div "Use New Claims Local Uat Live Use Login Redesign Local Uat Live Use One Trust C…" at bounding box center [474, 236] width 681 height 416
click at [205, 331] on div "Use Self Service Redesign" at bounding box center [200, 335] width 89 height 9
click at [254, 334] on div "Use Self Service Redesign" at bounding box center [210, 335] width 135 height 11
click at [232, 358] on div "Local" at bounding box center [219, 358] width 119 height 9
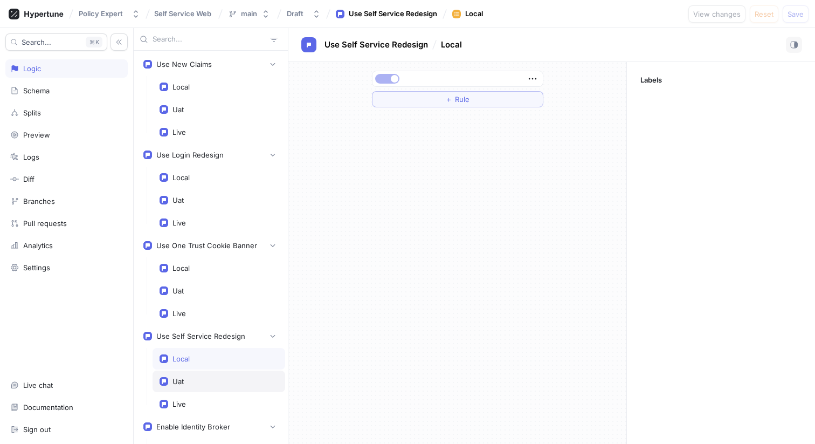
click at [229, 372] on div "Uat" at bounding box center [219, 381] width 133 height 22
click at [219, 335] on div "Use Self Service Redesign" at bounding box center [200, 335] width 89 height 9
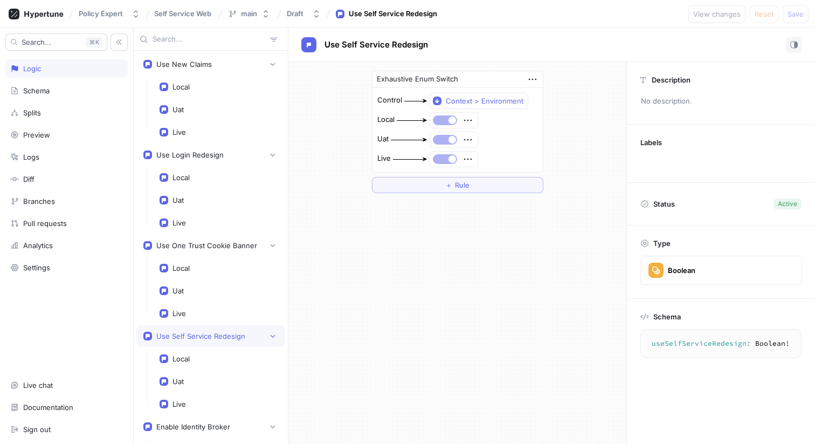
click at [642, 245] on icon at bounding box center [644, 243] width 7 height 8
click at [532, 79] on icon "button" at bounding box center [532, 80] width 8 height 2
click at [544, 98] on p "View permissions" at bounding box center [572, 99] width 59 height 11
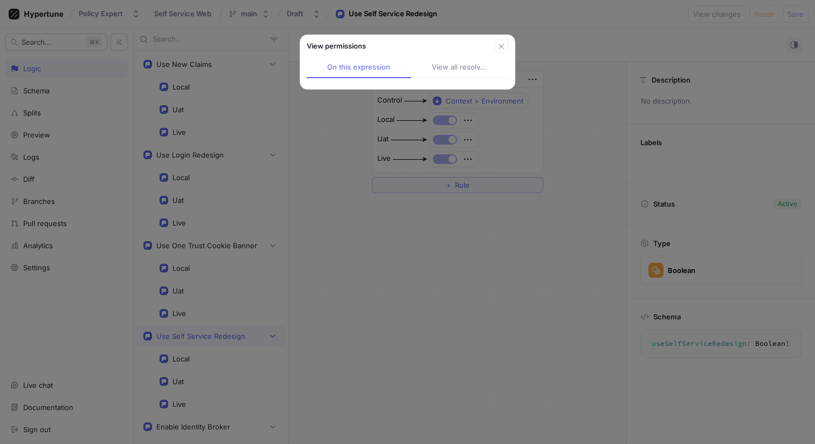
click at [434, 69] on div "View all resolved" at bounding box center [460, 67] width 56 height 11
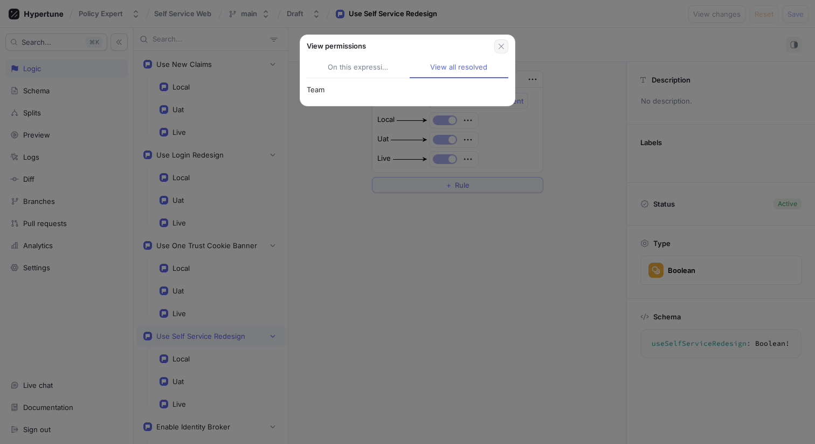
click at [500, 50] on icon "button" at bounding box center [501, 46] width 9 height 9
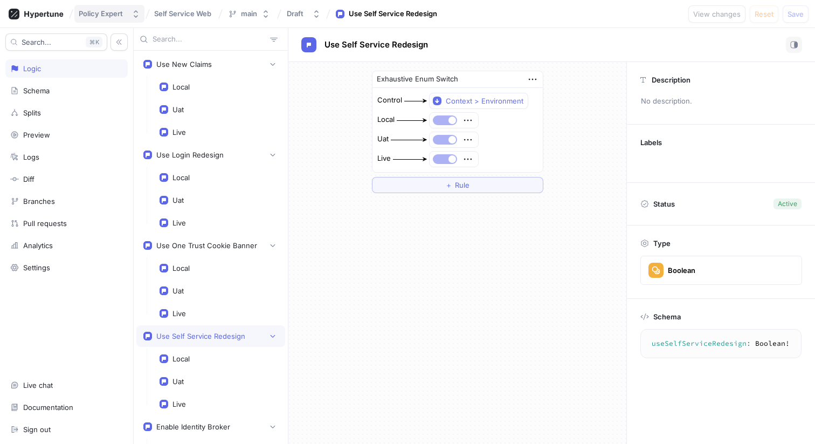
click at [137, 16] on icon "button" at bounding box center [136, 14] width 4 height 8
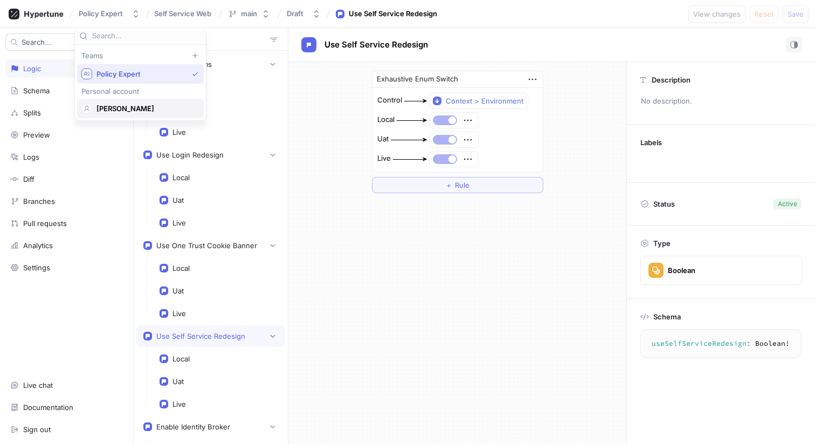
click at [128, 106] on span "[PERSON_NAME]" at bounding box center [145, 108] width 98 height 9
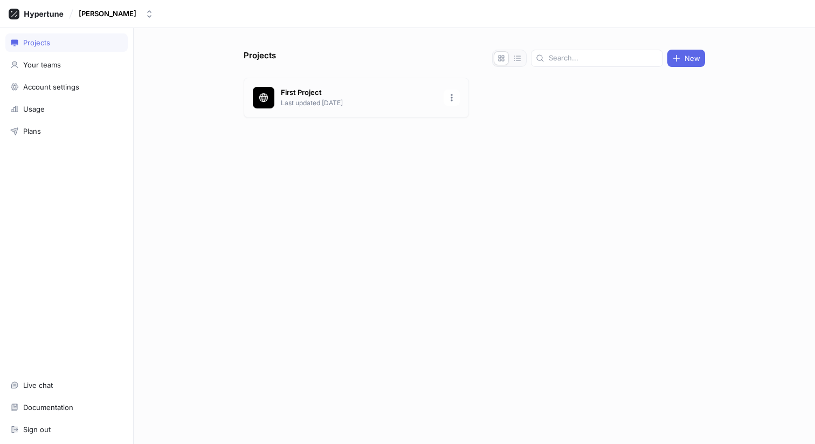
click at [305, 99] on p "Last updated [DATE]" at bounding box center [359, 103] width 156 height 10
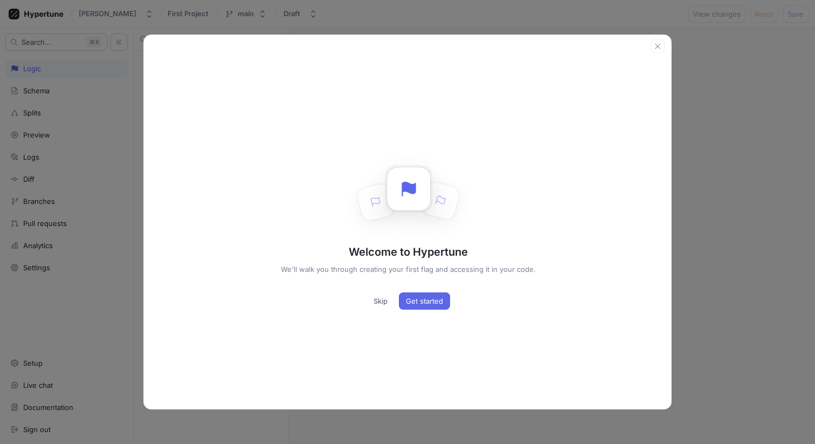
click at [80, 206] on div "Welcome to Hypertune We'll walk you through creating your first flag and access…" at bounding box center [407, 222] width 815 height 444
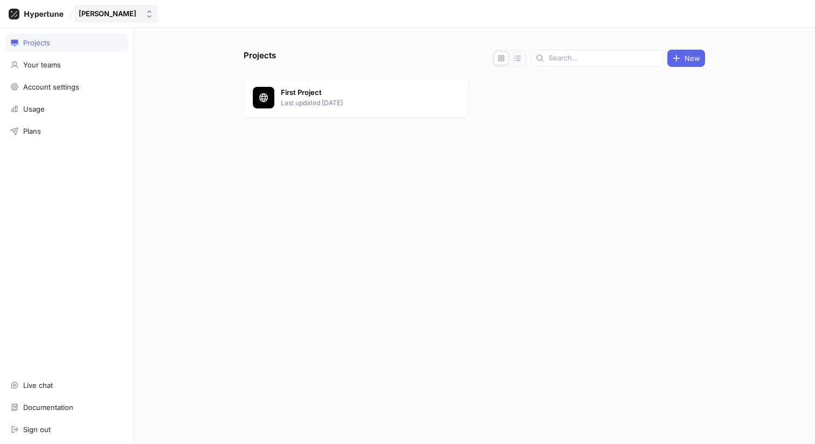
click at [135, 8] on button "[PERSON_NAME]" at bounding box center [116, 14] width 84 height 18
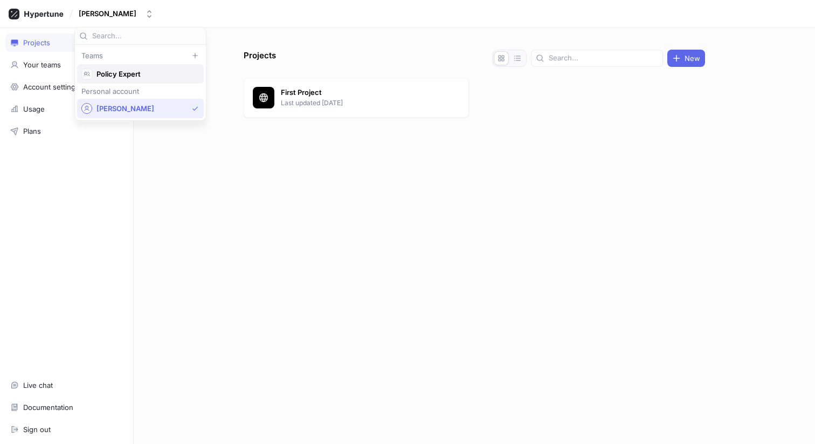
click at [128, 74] on span "Policy Expert" at bounding box center [145, 74] width 98 height 9
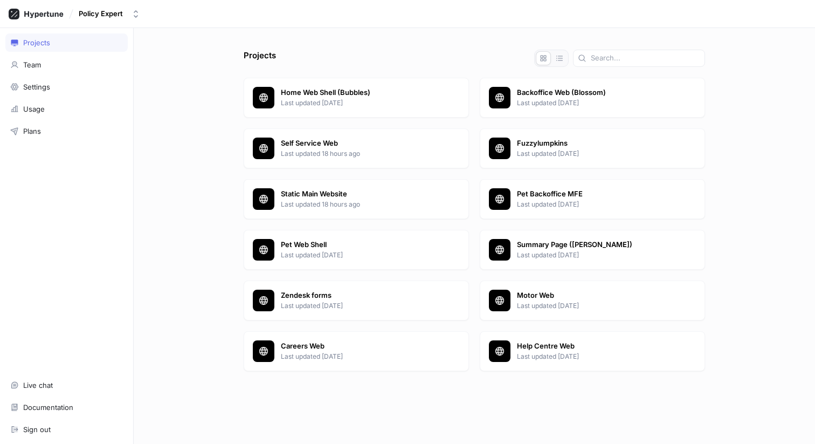
click at [41, 74] on div "Projects Team Settings Usage Plans Live chat Documentation Sign out" at bounding box center [67, 236] width 134 height 416
click at [45, 64] on div "Team" at bounding box center [66, 64] width 113 height 9
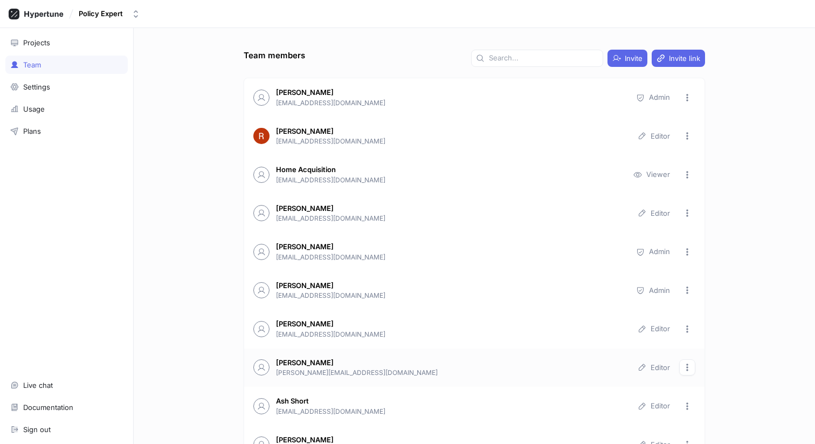
click at [689, 371] on button "button" at bounding box center [687, 367] width 16 height 16
click at [724, 360] on div "Team members Invite Invite link [PERSON_NAME] [EMAIL_ADDRESS][DOMAIN_NAME] Admi…" at bounding box center [474, 236] width 681 height 416
click at [689, 368] on icon "button" at bounding box center [687, 367] width 9 height 9
click at [714, 362] on div "Team members Invite Invite link [PERSON_NAME] [EMAIL_ADDRESS][DOMAIN_NAME] Admi…" at bounding box center [474, 236] width 681 height 416
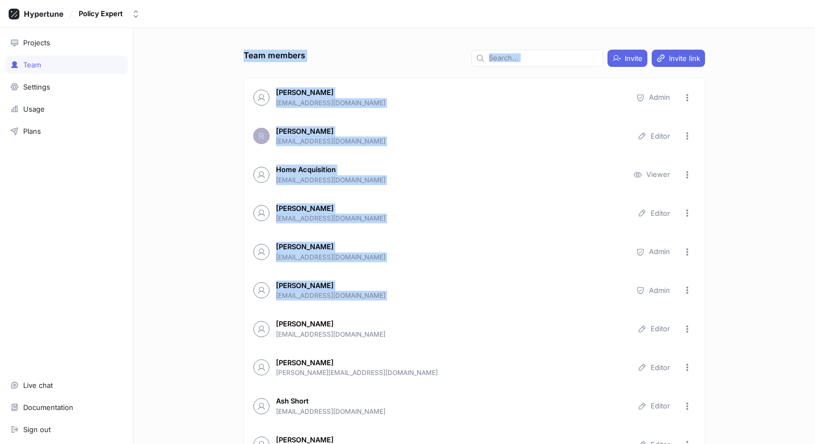
drag, startPoint x: 239, startPoint y: 46, endPoint x: 814, endPoint y: 355, distance: 653.2
click at [814, 354] on div "Team members Invite Invite link [PERSON_NAME] [EMAIL_ADDRESS][DOMAIN_NAME] Admi…" at bounding box center [474, 236] width 681 height 416
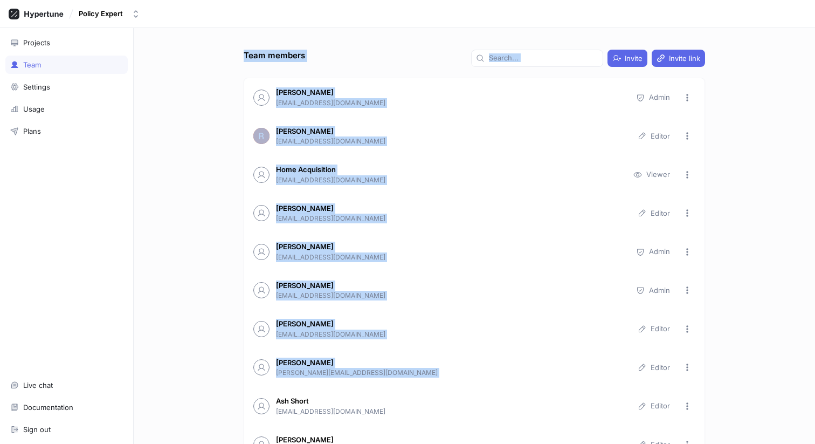
click at [803, 365] on div "Team members Invite Invite link [PERSON_NAME] [EMAIL_ADDRESS][DOMAIN_NAME] Admi…" at bounding box center [474, 236] width 681 height 416
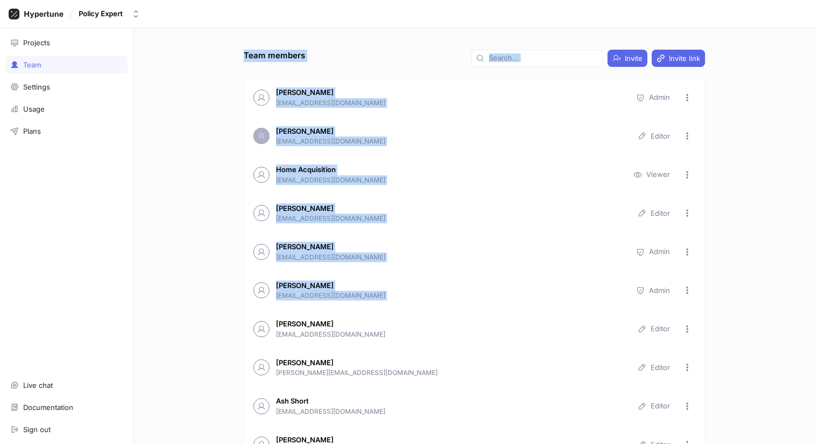
drag, startPoint x: 223, startPoint y: 42, endPoint x: 779, endPoint y: 327, distance: 624.6
click at [779, 326] on div "Team members Invite Invite link [PERSON_NAME] [EMAIL_ADDRESS][DOMAIN_NAME] Admi…" at bounding box center [474, 236] width 681 height 416
click at [773, 336] on div "Team members Invite Invite link [PERSON_NAME] [EMAIL_ADDRESS][DOMAIN_NAME] Admi…" at bounding box center [474, 236] width 681 height 416
